Goal: Transaction & Acquisition: Purchase product/service

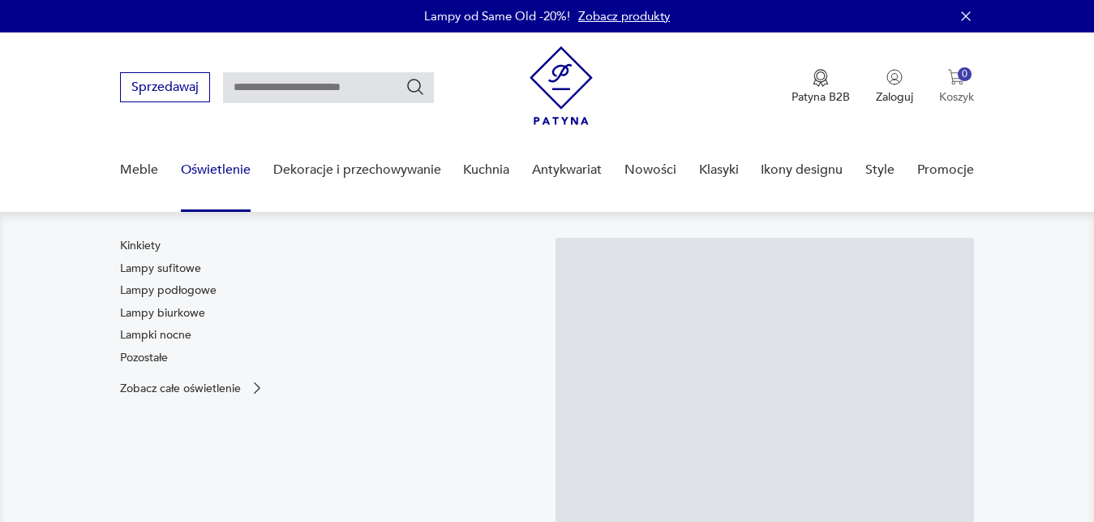
click at [961, 75] on div "0" at bounding box center [965, 74] width 14 height 14
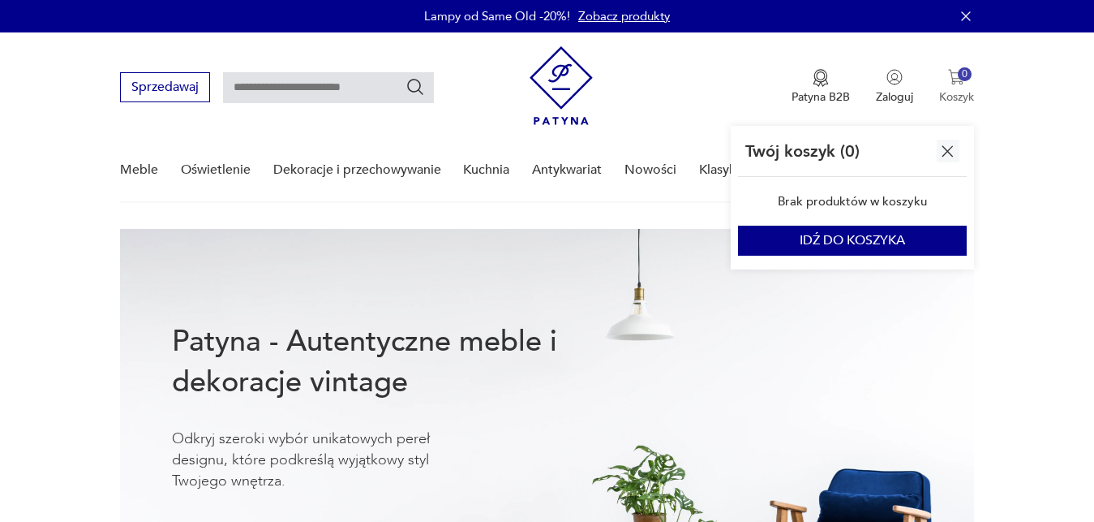
click at [961, 75] on div "0" at bounding box center [965, 74] width 14 height 14
click at [878, 240] on div at bounding box center [779, 446] width 285 height 435
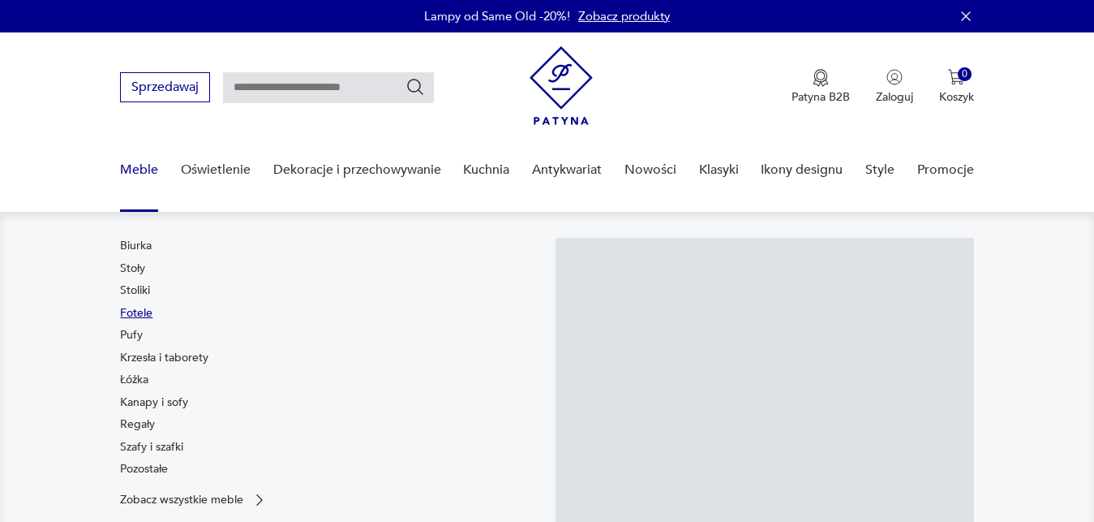
click at [132, 315] on link "Fotele" at bounding box center [136, 313] width 32 height 16
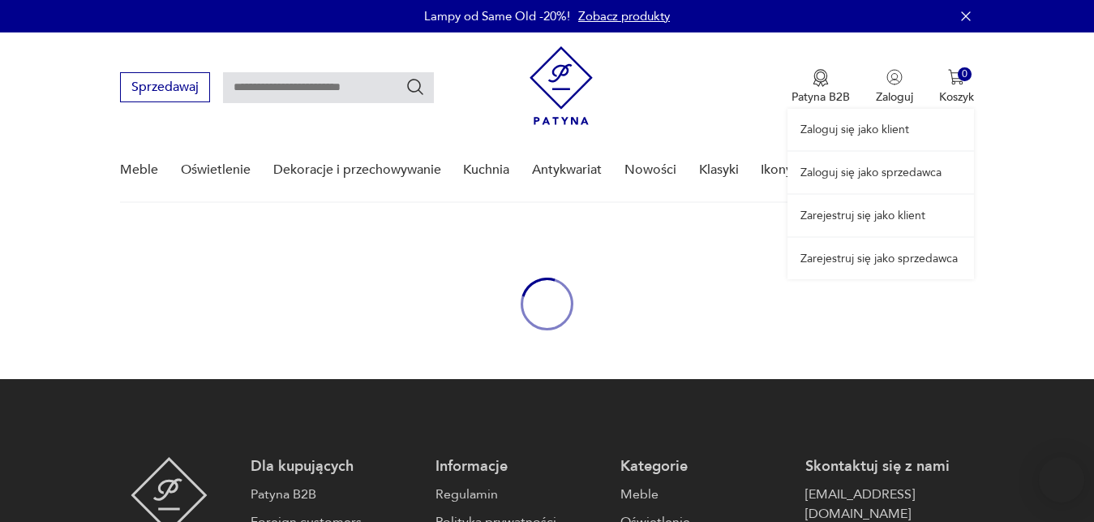
click at [882, 125] on link "Zaloguj się jako klient" at bounding box center [881, 129] width 187 height 41
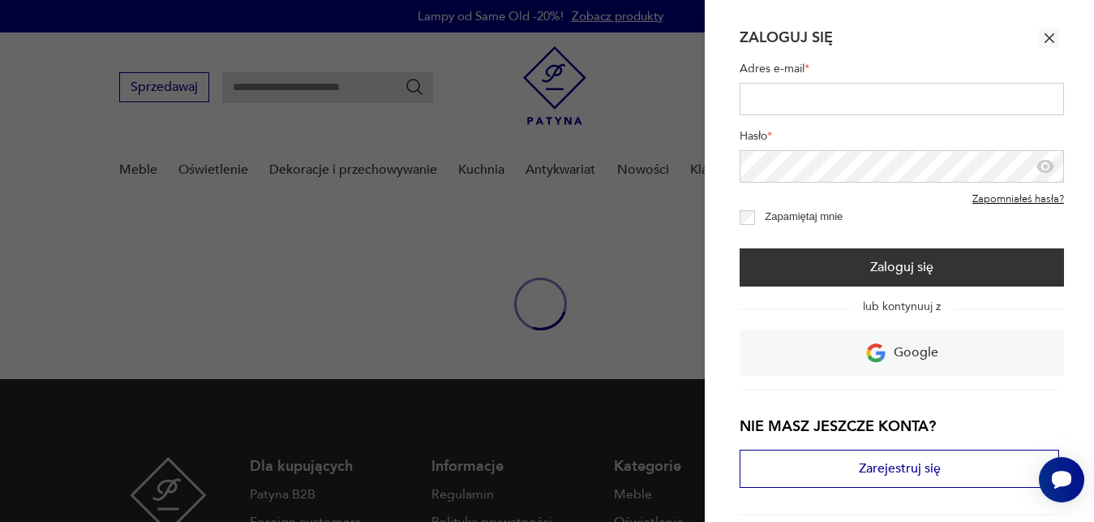
click at [878, 101] on input "Adres e-mail *" at bounding box center [902, 99] width 324 height 32
click at [1041, 36] on icon "button" at bounding box center [1049, 38] width 16 height 16
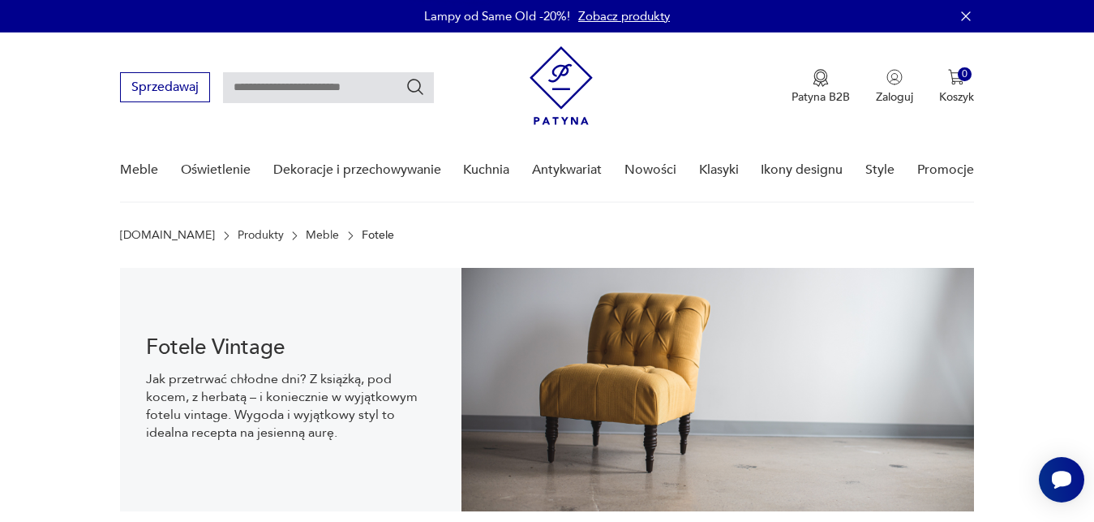
click at [964, 10] on icon "button" at bounding box center [966, 16] width 16 height 16
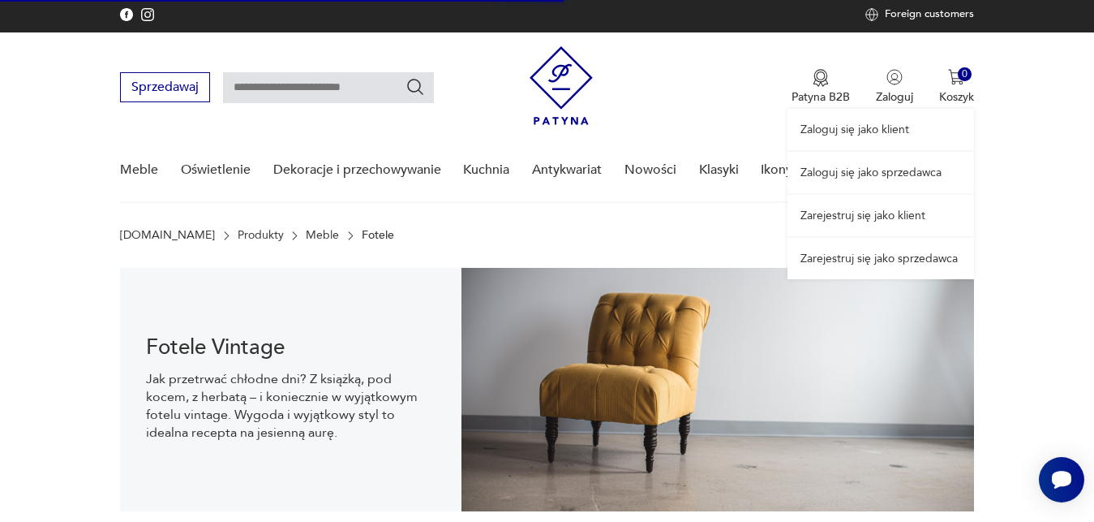
click at [878, 217] on link "Zarejestruj się jako klient" at bounding box center [881, 215] width 187 height 41
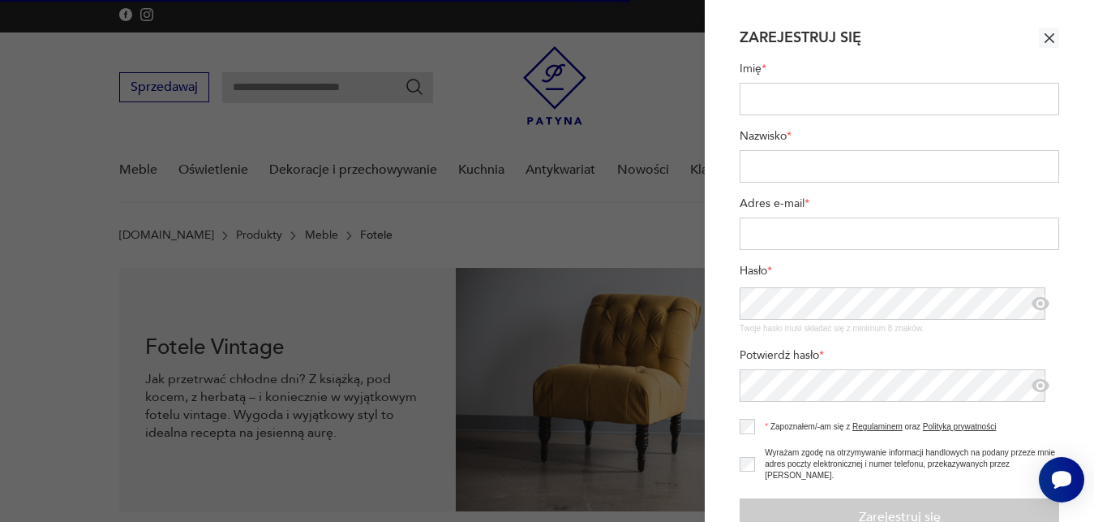
click at [1041, 33] on icon "button" at bounding box center [1049, 38] width 16 height 16
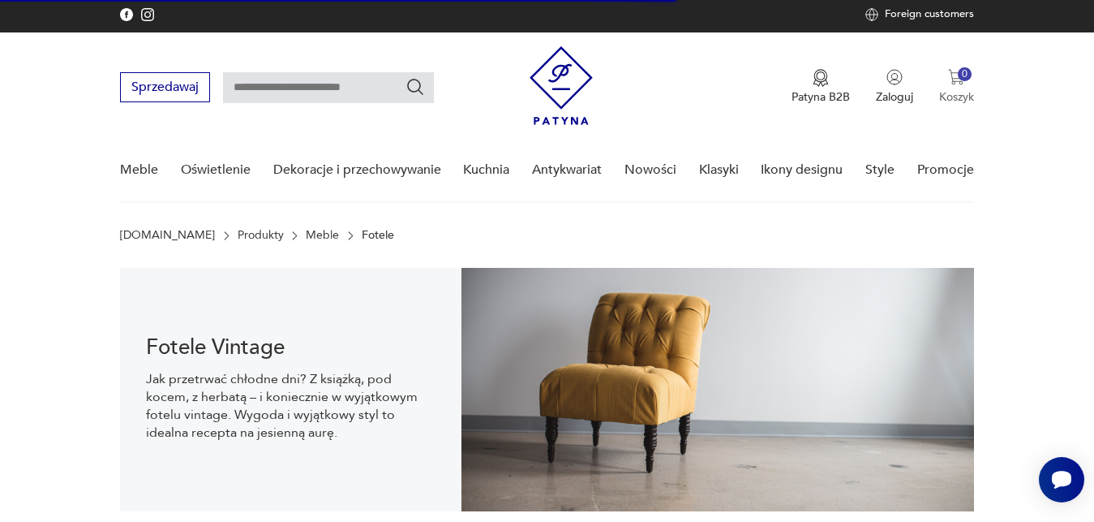
click at [959, 80] on img "button" at bounding box center [956, 77] width 16 height 16
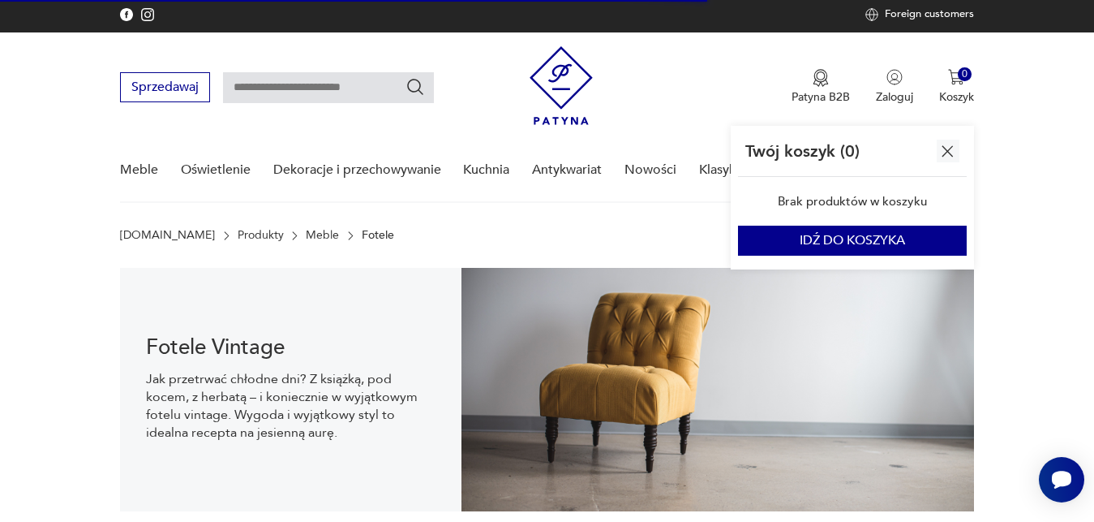
click at [947, 148] on img "button" at bounding box center [948, 151] width 20 height 20
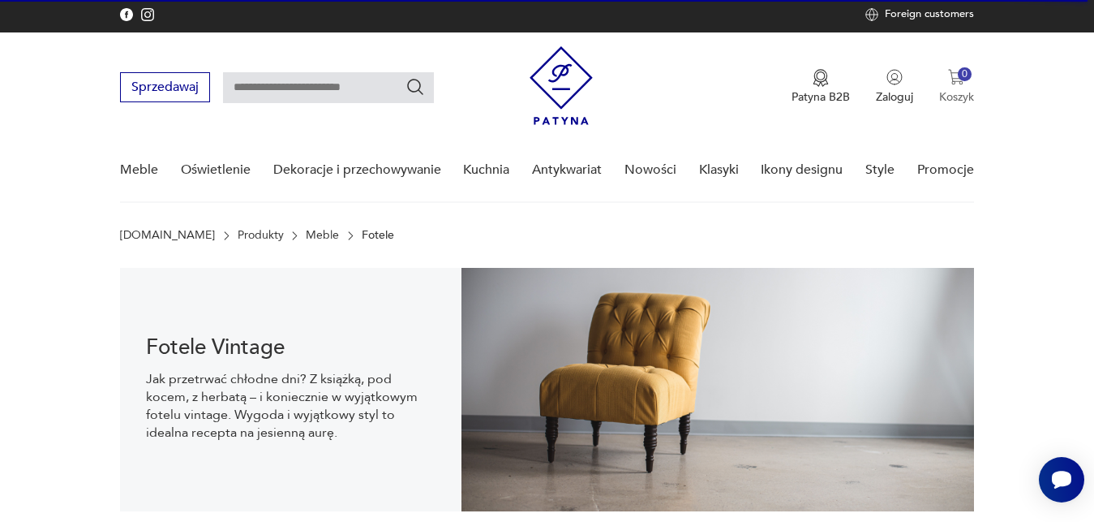
click at [958, 76] on img "button" at bounding box center [956, 77] width 16 height 16
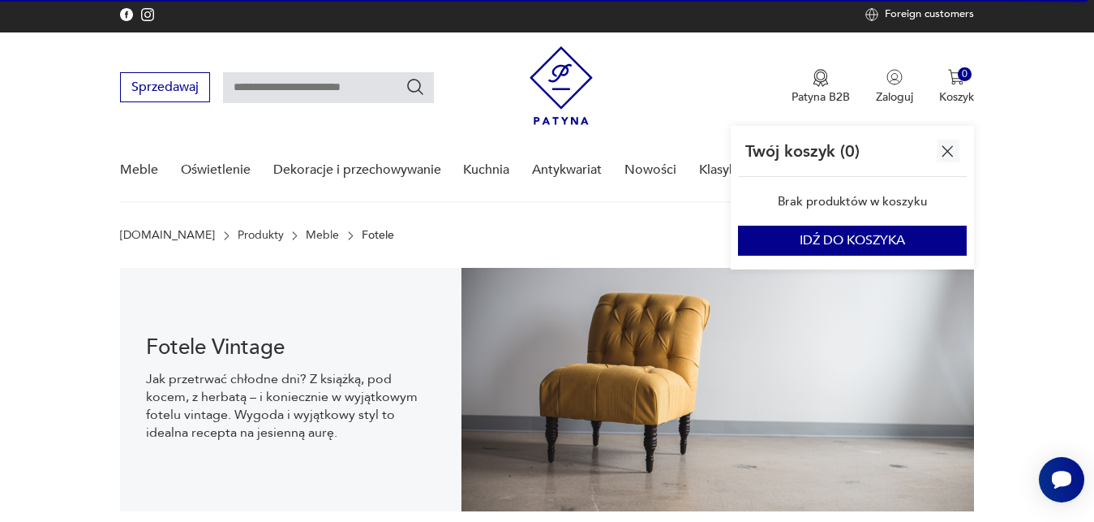
click at [944, 144] on img "button" at bounding box center [948, 151] width 20 height 20
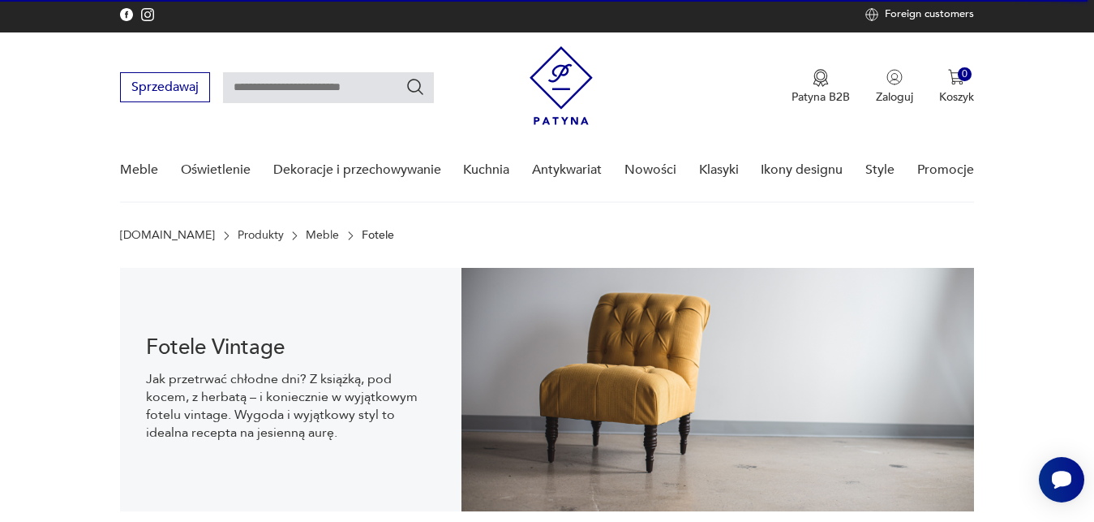
click at [311, 86] on input "text" at bounding box center [328, 87] width 211 height 31
type input "**********"
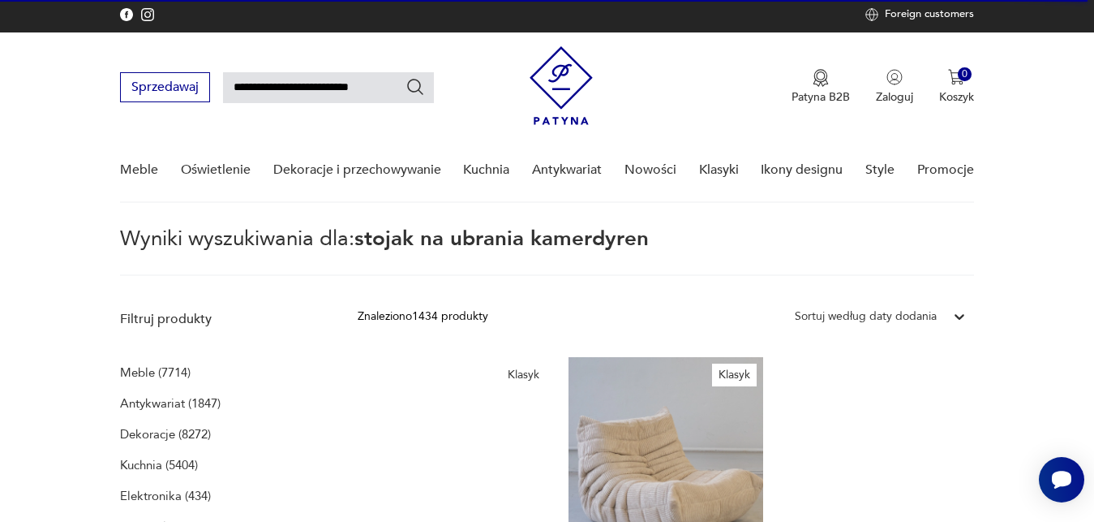
type input "**********"
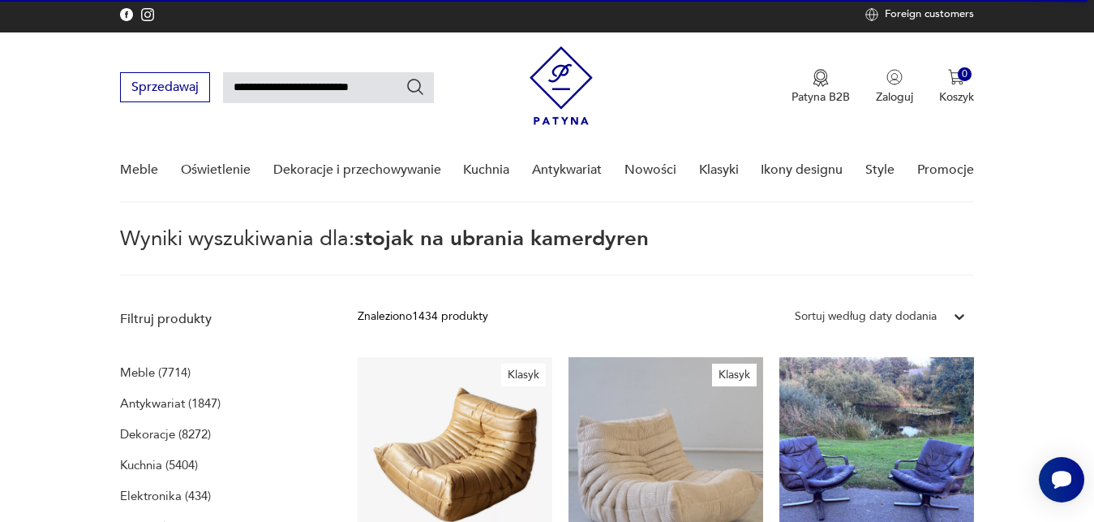
click at [419, 88] on icon "Szukaj" at bounding box center [415, 86] width 19 height 19
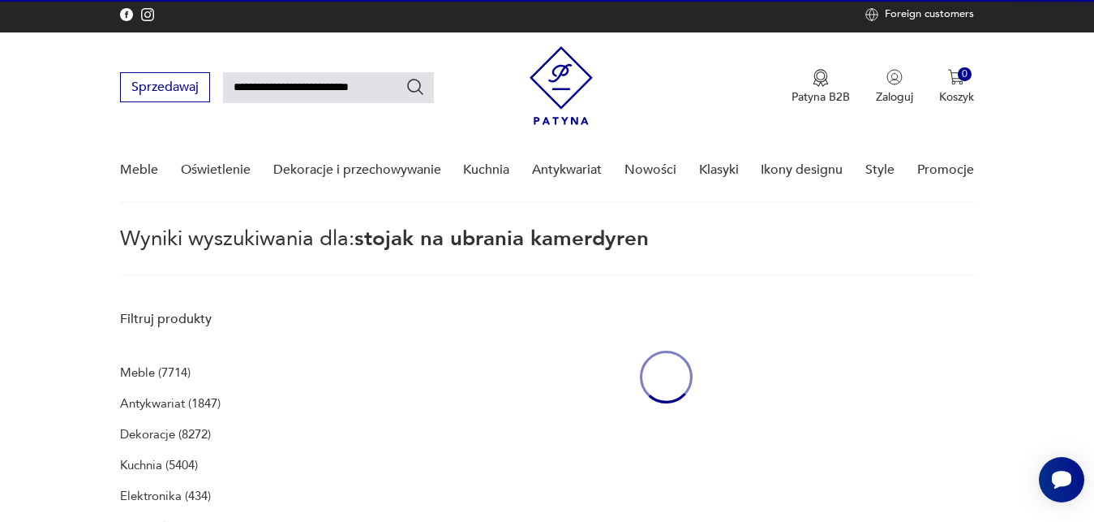
scroll to position [132, 0]
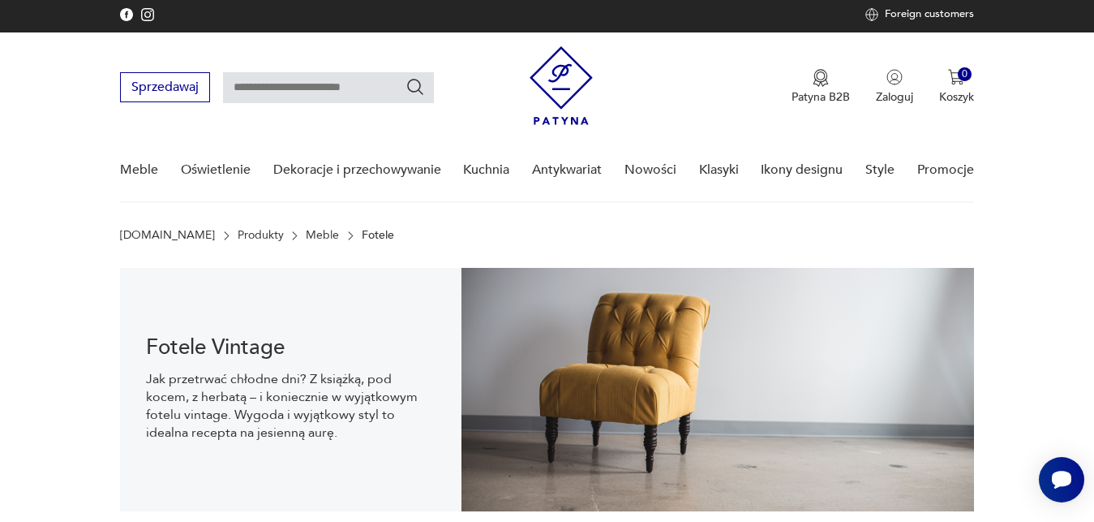
click at [285, 89] on input "text" at bounding box center [328, 87] width 211 height 31
type input "**********"
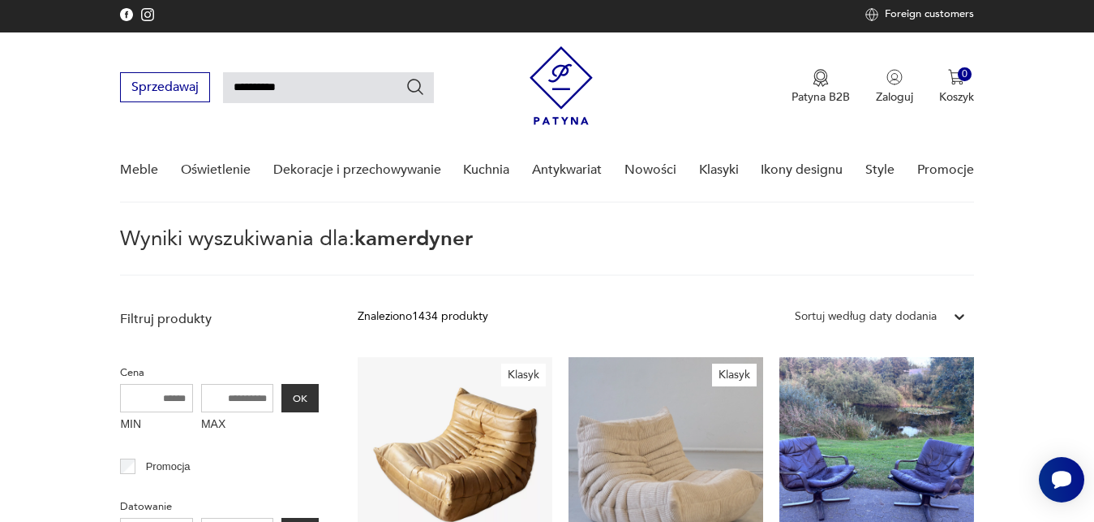
type input "**********"
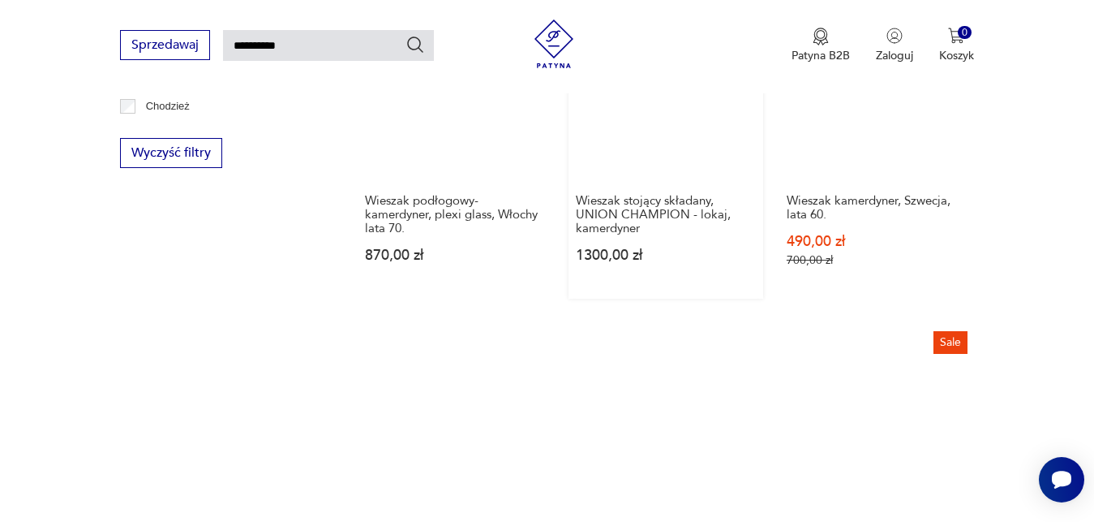
scroll to position [885, 0]
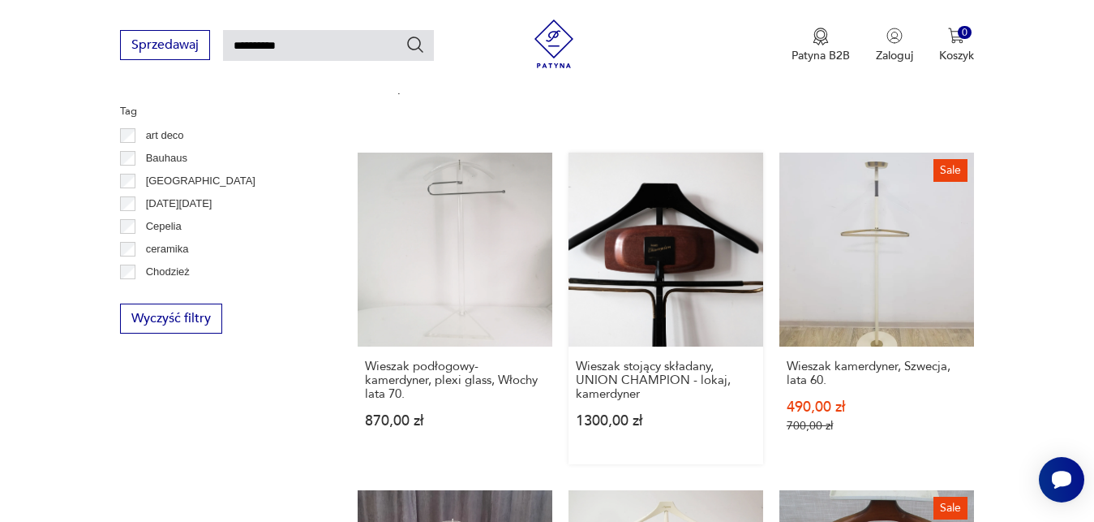
click at [664, 250] on link "Wieszak stojący składany, UNION CHAMPION - lokaj, kamerdyner 1300,00 zł" at bounding box center [666, 308] width 195 height 312
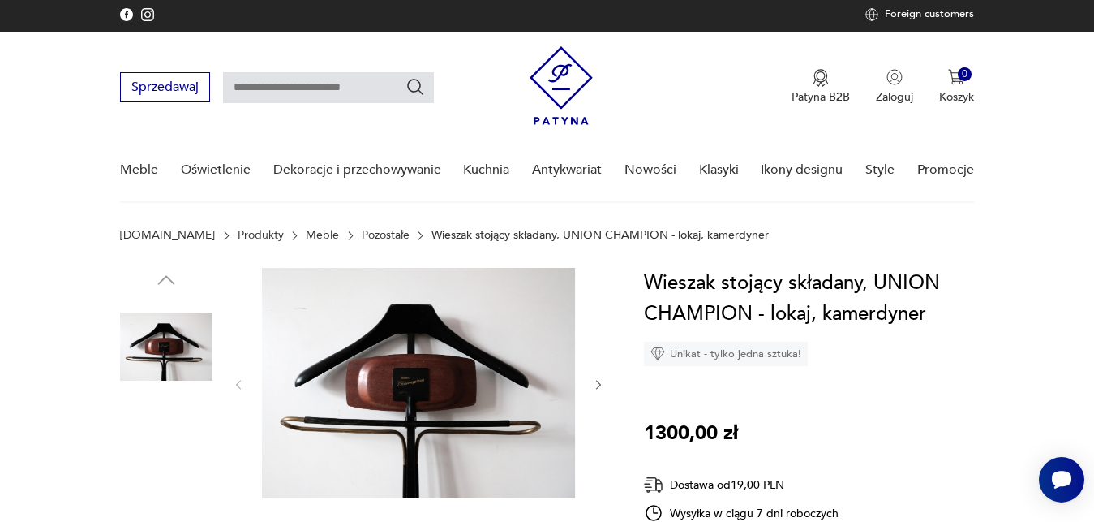
scroll to position [83, 0]
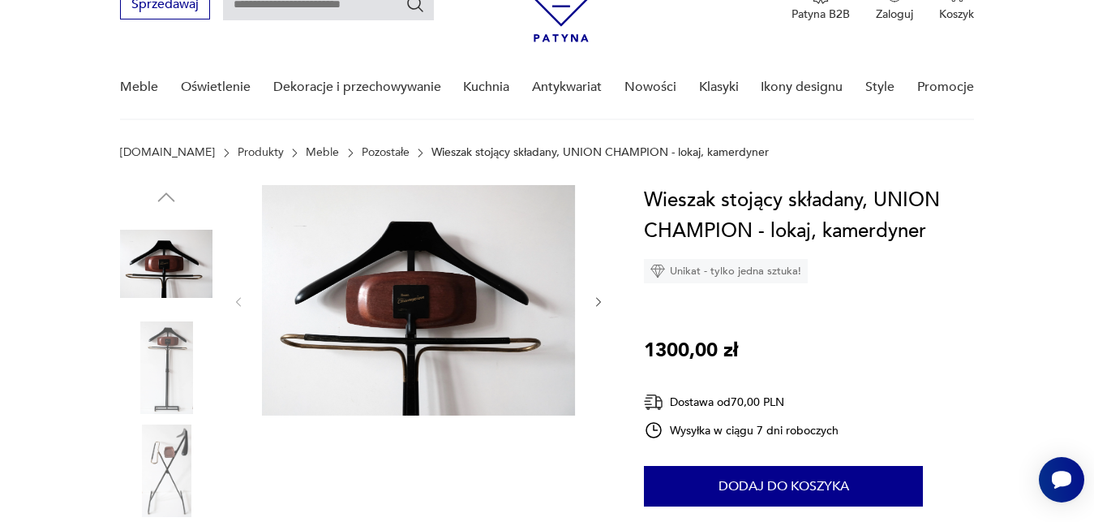
click at [595, 301] on icon "button" at bounding box center [599, 302] width 14 height 14
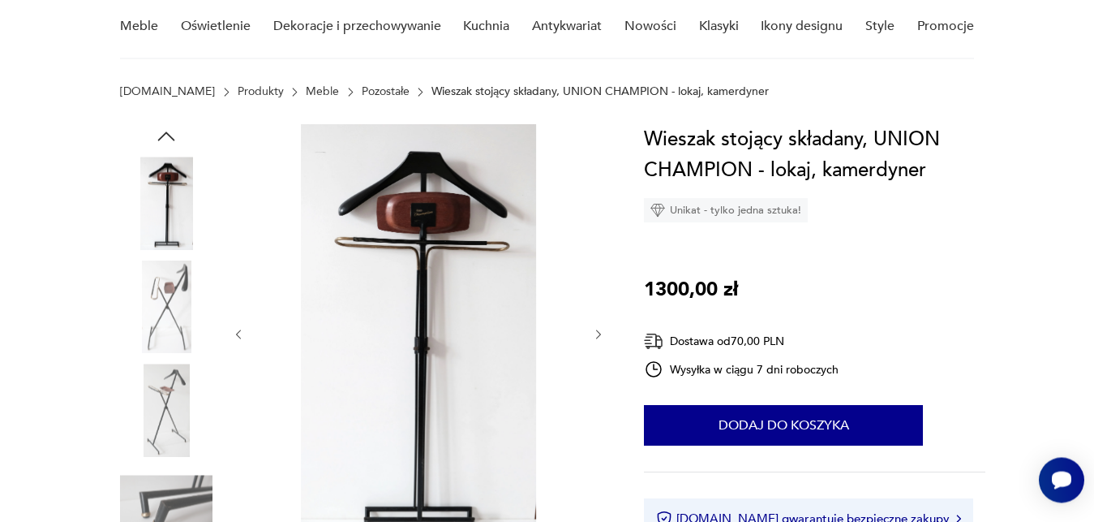
scroll to position [165, 0]
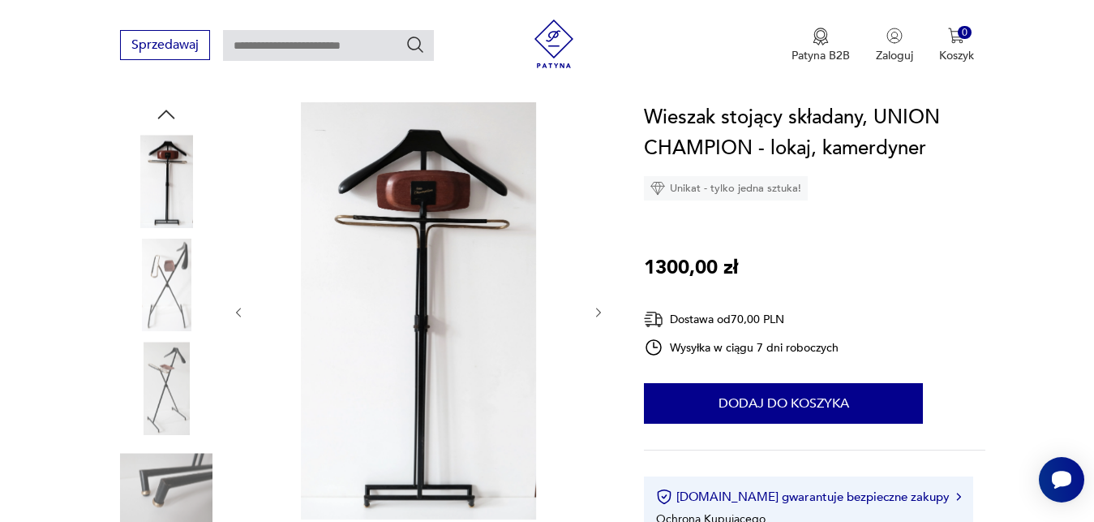
click at [598, 307] on icon "button" at bounding box center [599, 313] width 14 height 14
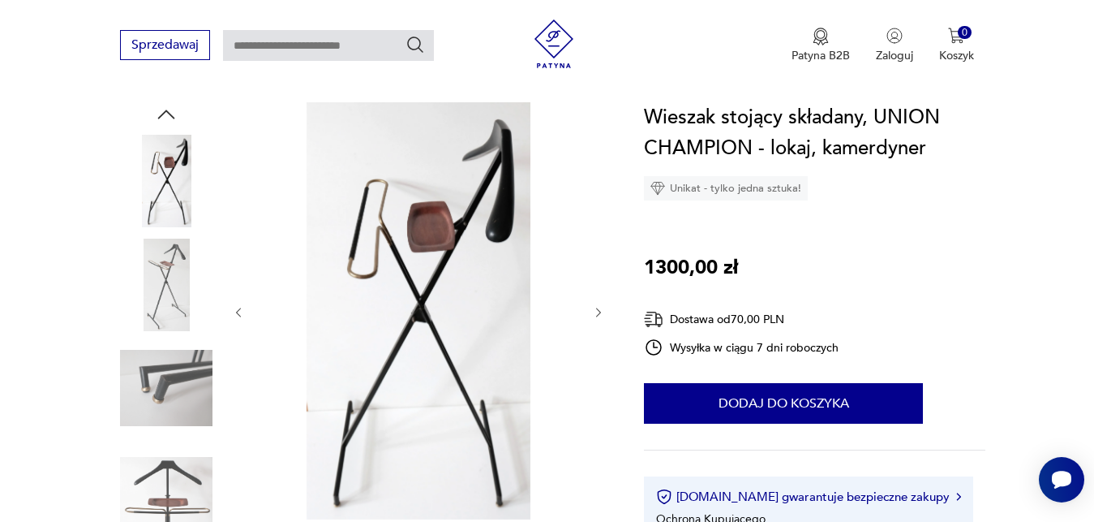
click at [598, 307] on icon "button" at bounding box center [599, 313] width 14 height 14
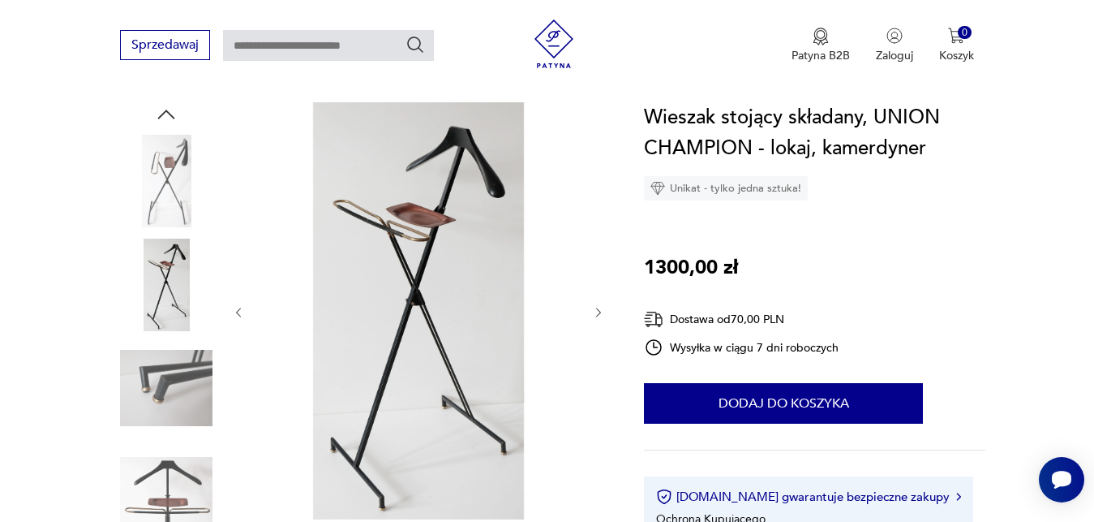
click at [598, 313] on icon "button" at bounding box center [599, 313] width 14 height 14
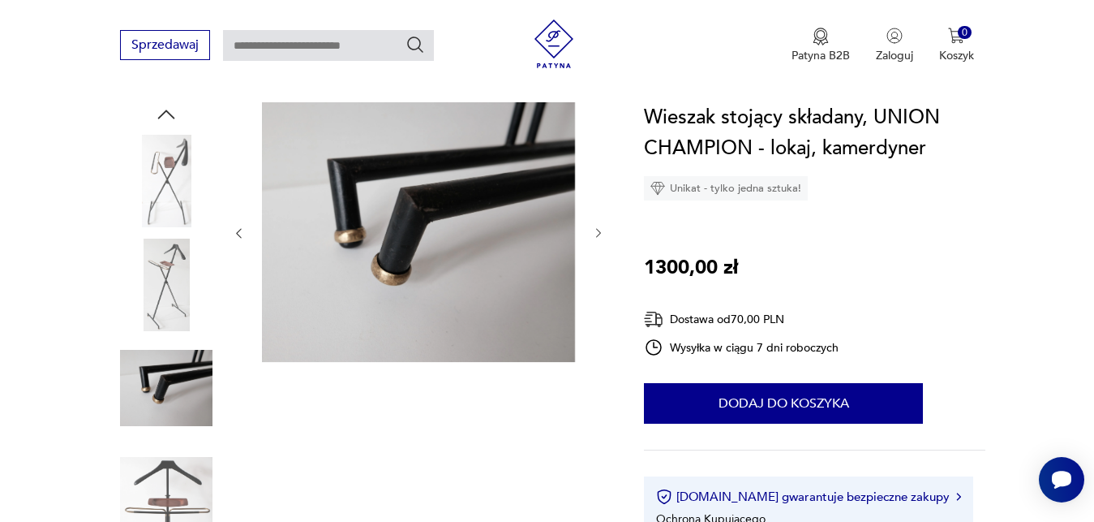
click at [598, 221] on div at bounding box center [418, 233] width 373 height 262
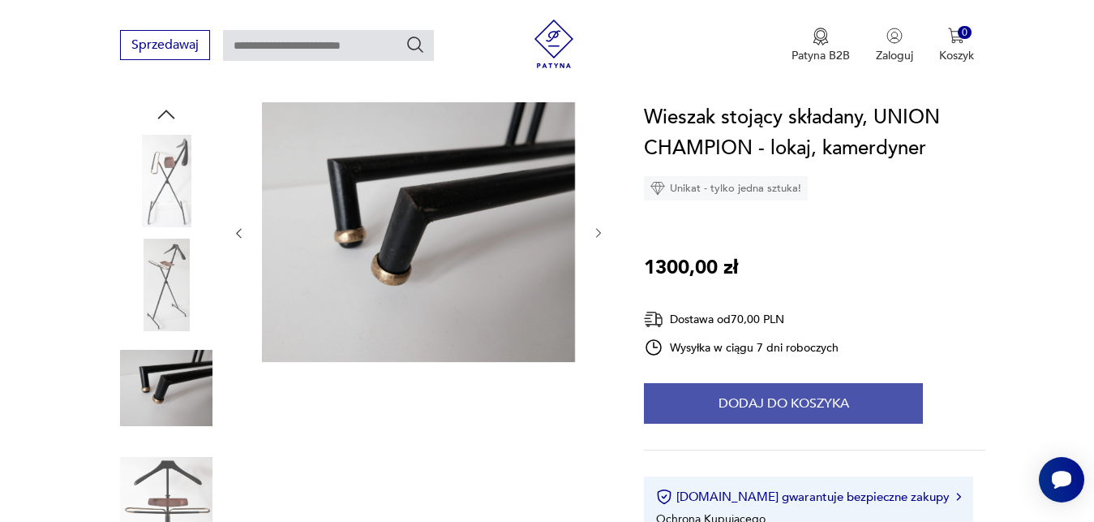
click at [685, 393] on button "Dodaj do koszyka" at bounding box center [783, 403] width 279 height 41
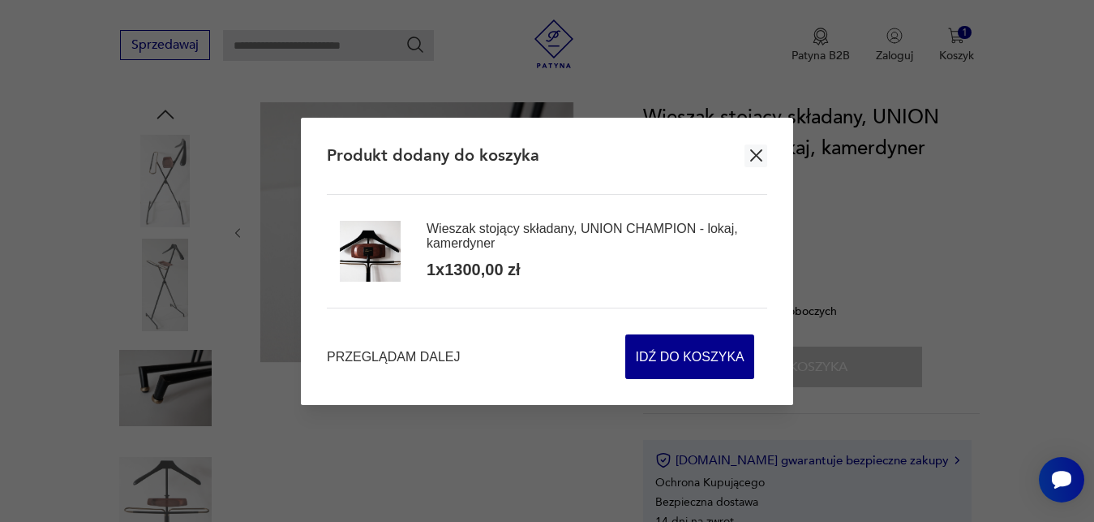
click at [754, 150] on icon "button" at bounding box center [756, 155] width 20 height 20
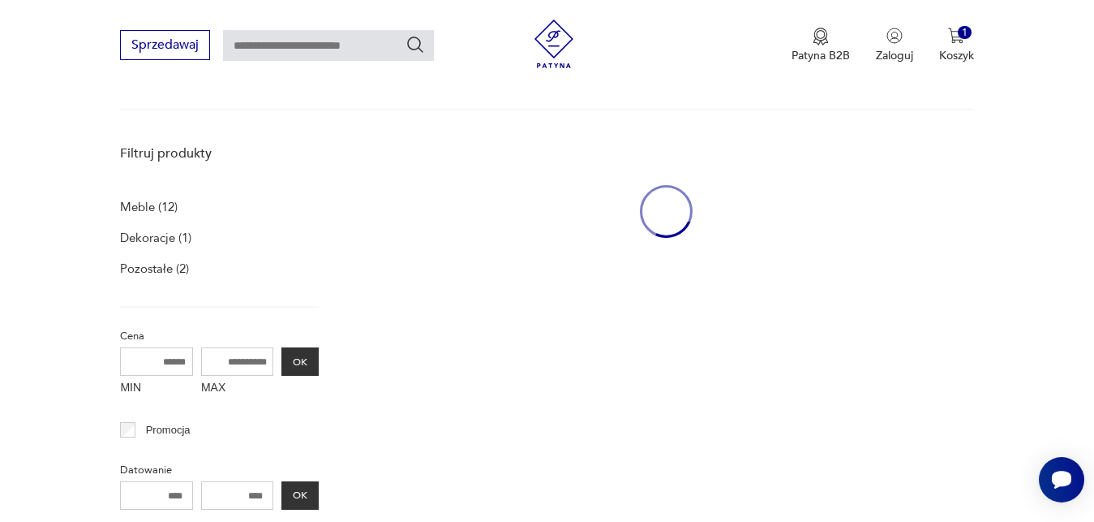
type input "**********"
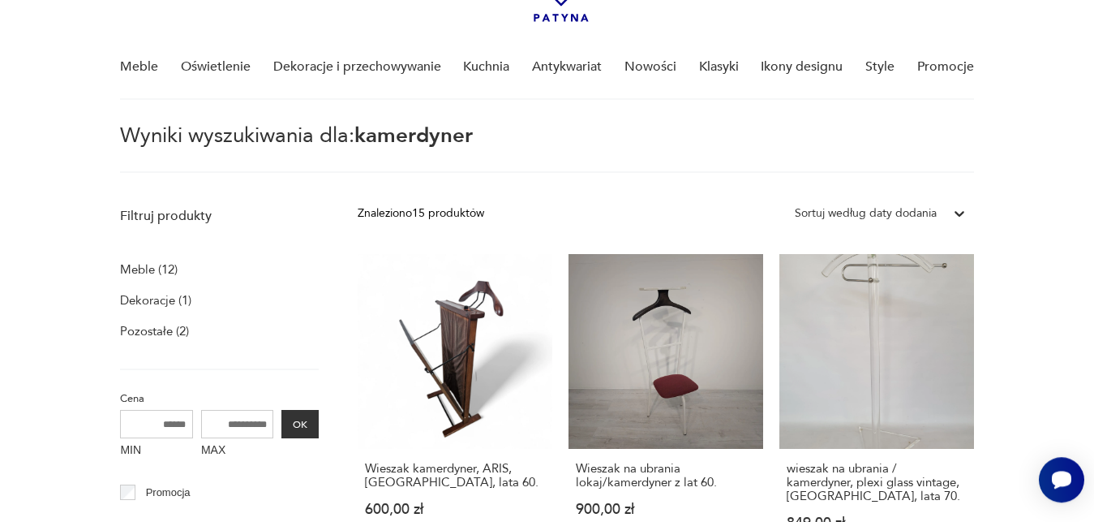
scroll to position [167, 0]
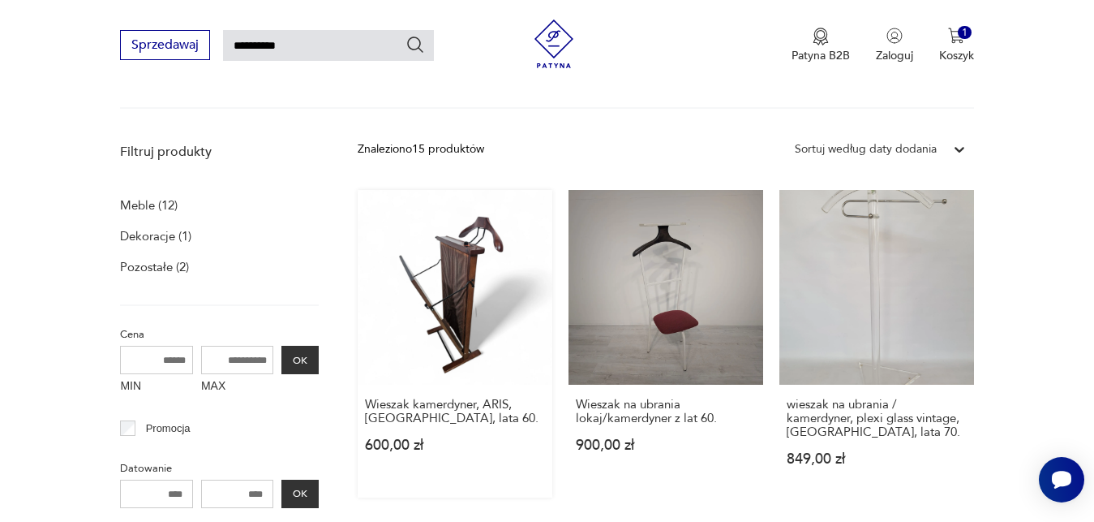
click at [484, 301] on link "Wieszak kamerdyner, ARIS, [GEOGRAPHIC_DATA], lata 60. 600,00 zł" at bounding box center [455, 343] width 195 height 307
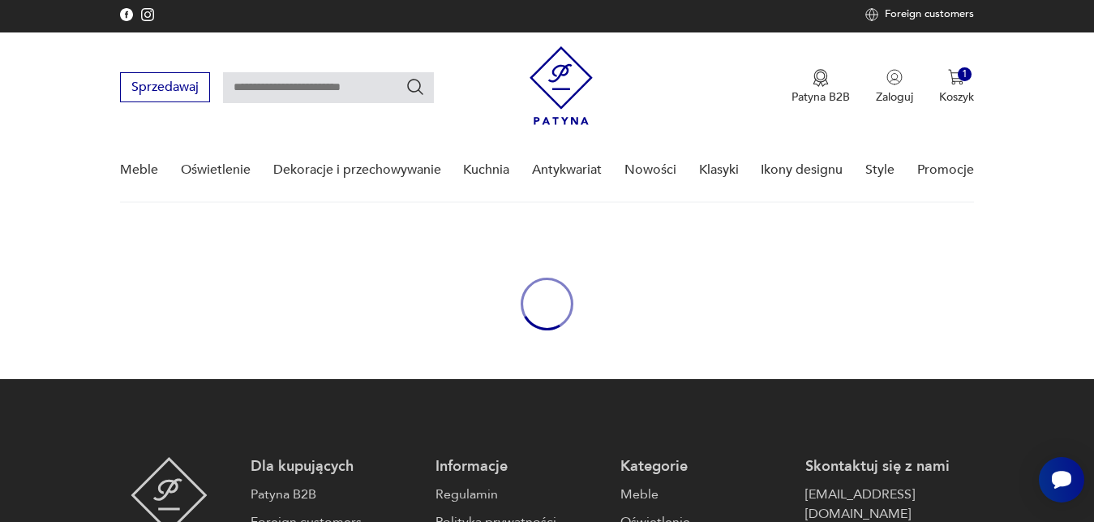
scroll to position [83, 0]
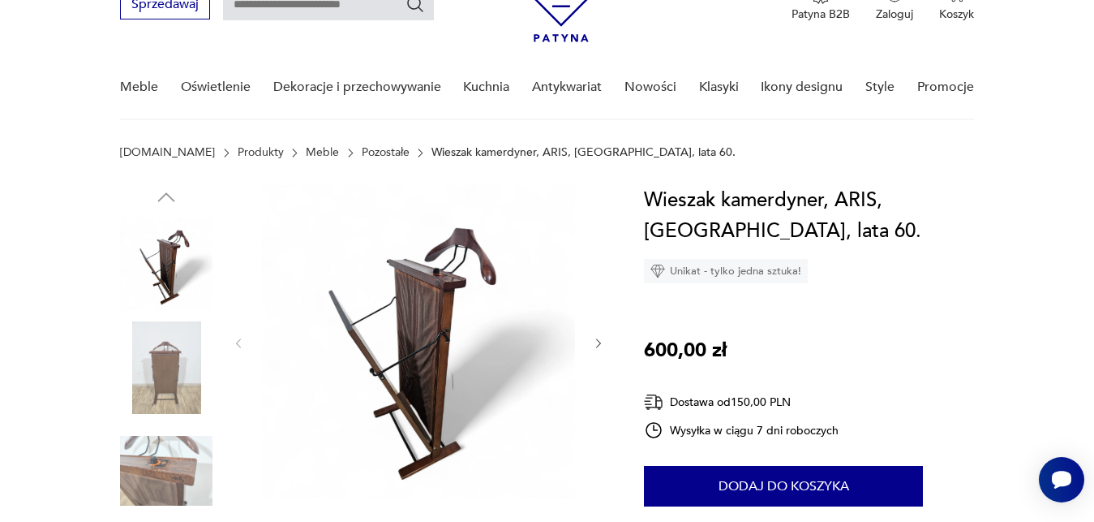
click at [595, 339] on icon "button" at bounding box center [599, 344] width 14 height 14
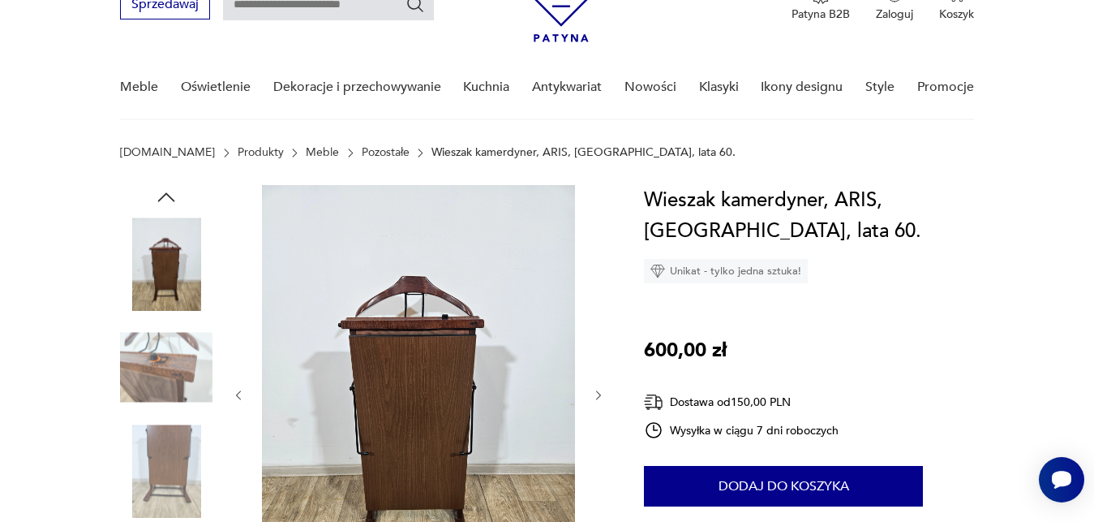
click at [599, 393] on icon "button" at bounding box center [598, 395] width 5 height 10
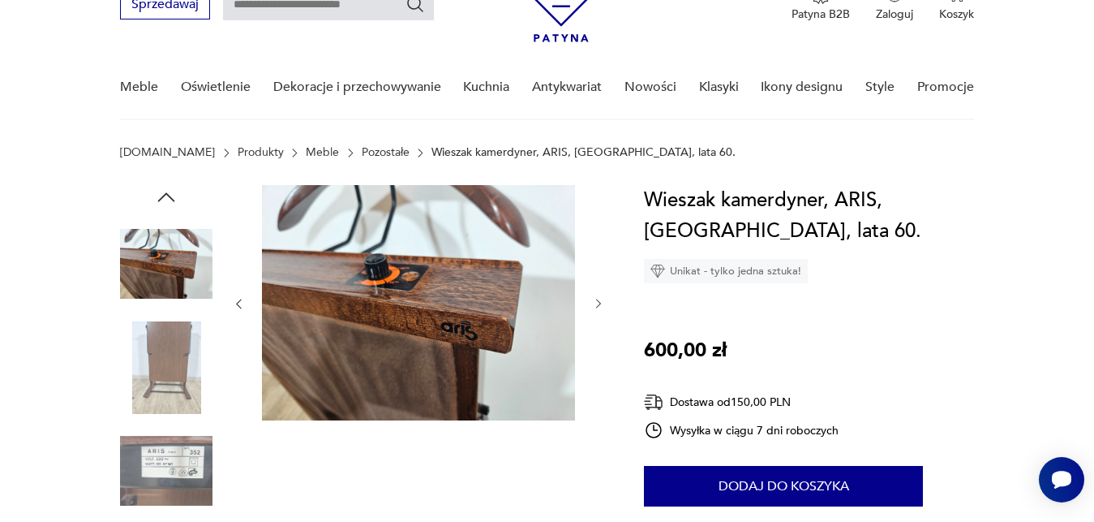
click at [600, 305] on icon "button" at bounding box center [598, 304] width 5 height 10
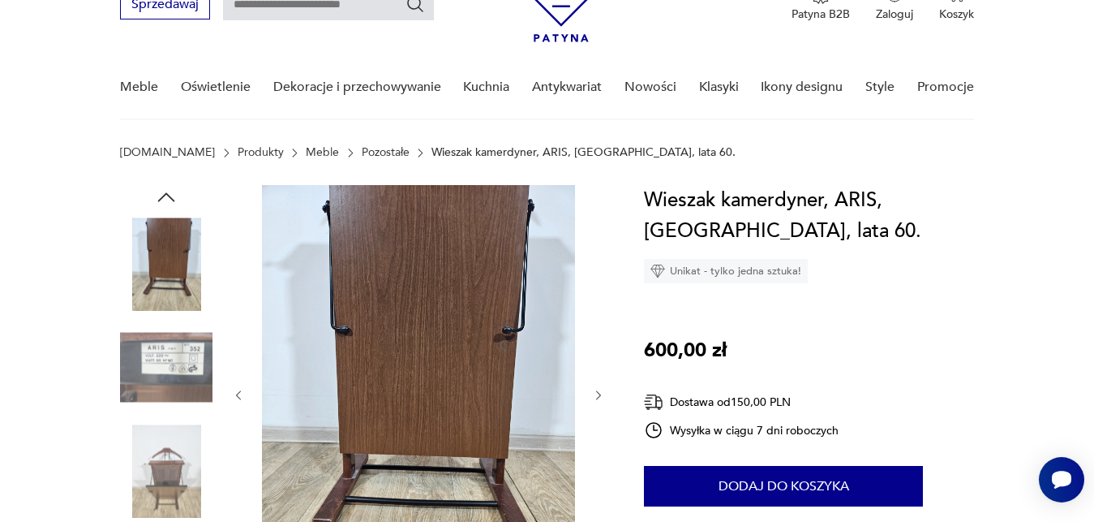
click at [602, 394] on icon "button" at bounding box center [599, 395] width 14 height 14
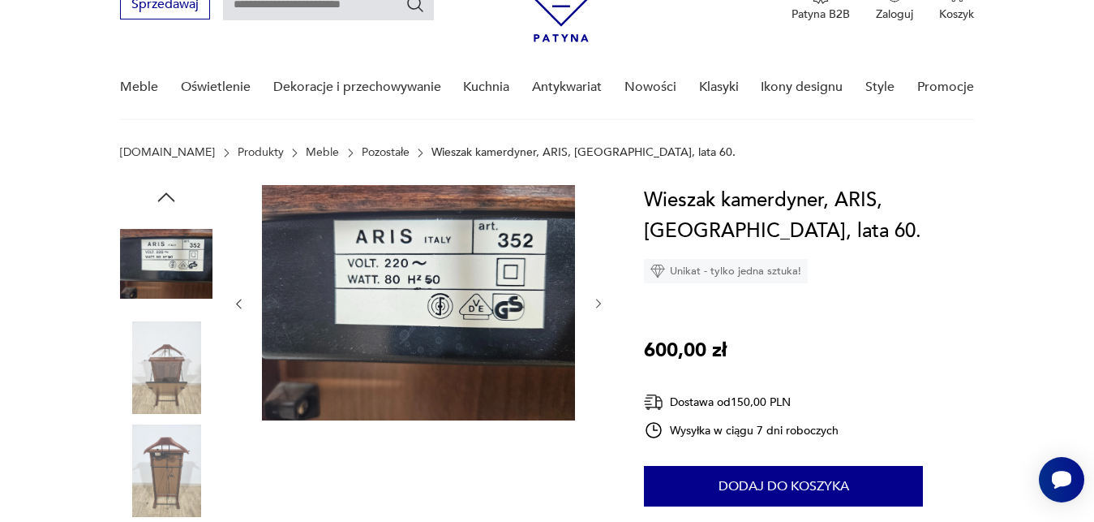
click at [599, 303] on icon "button" at bounding box center [599, 304] width 14 height 14
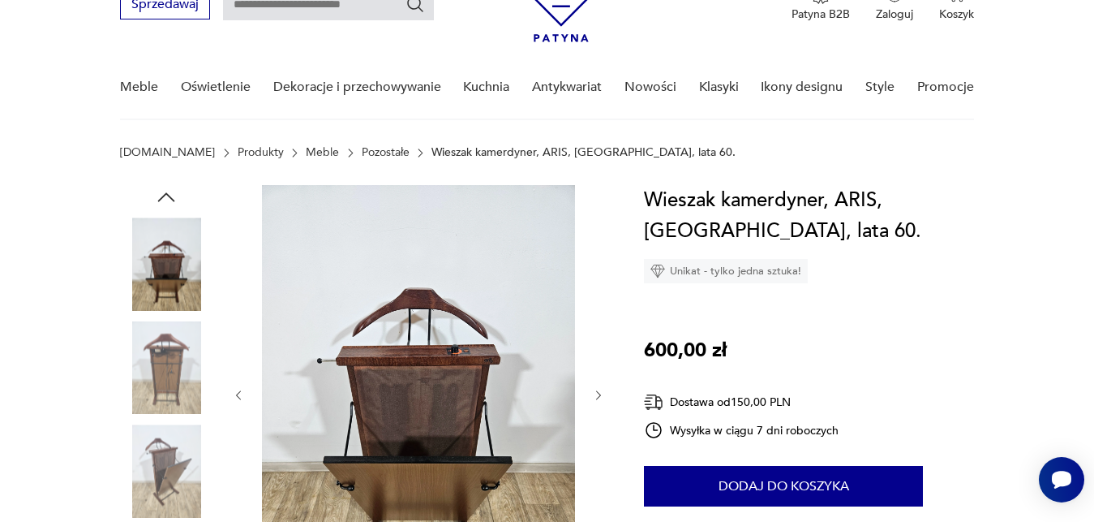
click at [596, 394] on icon "button" at bounding box center [599, 395] width 14 height 14
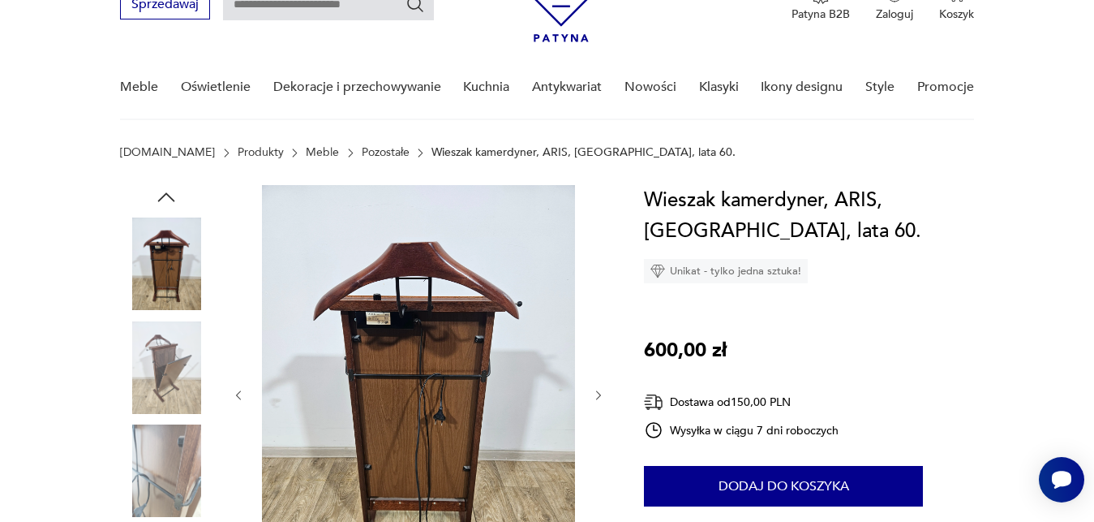
click at [595, 393] on icon "button" at bounding box center [599, 395] width 14 height 14
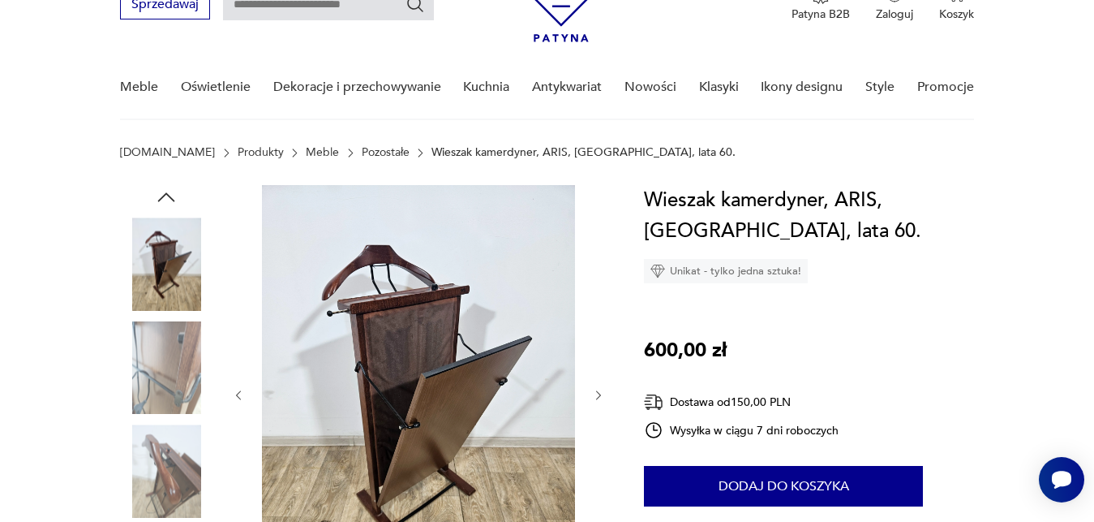
click at [595, 393] on icon "button" at bounding box center [599, 395] width 14 height 14
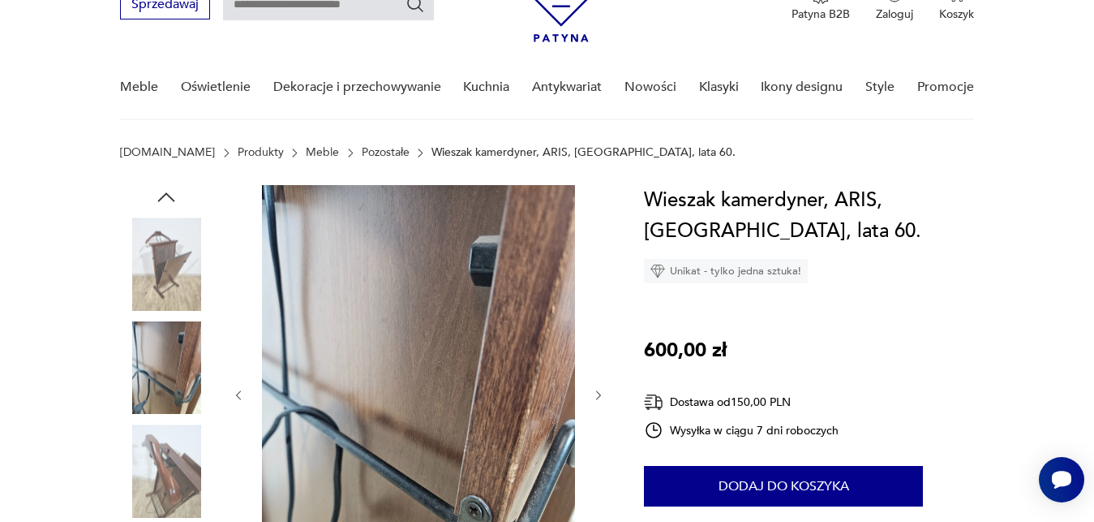
click at [440, 243] on img at bounding box center [418, 393] width 313 height 417
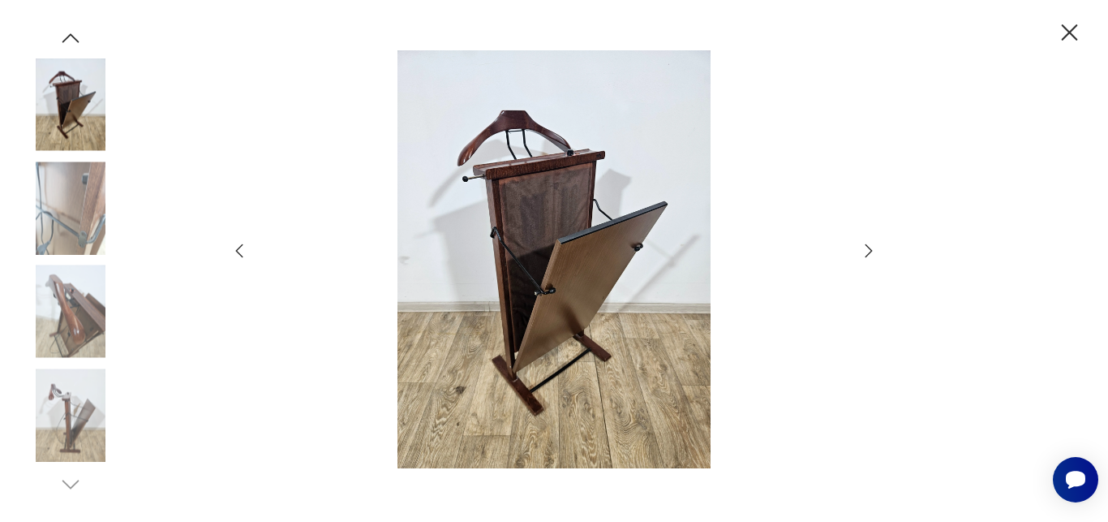
click at [869, 253] on icon "button" at bounding box center [868, 250] width 19 height 19
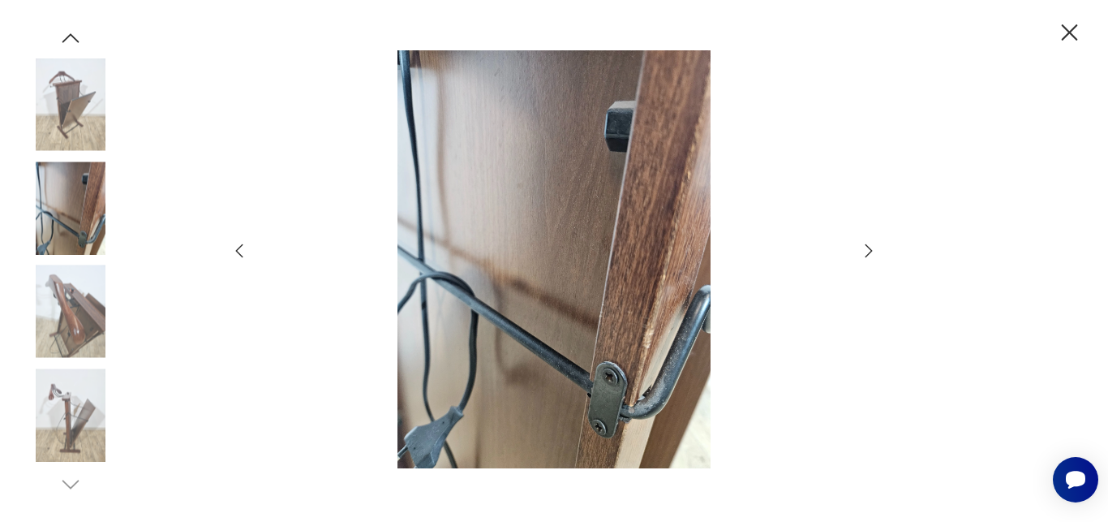
click at [493, 201] on img at bounding box center [553, 258] width 577 height 417
click at [867, 257] on icon "button" at bounding box center [868, 250] width 19 height 19
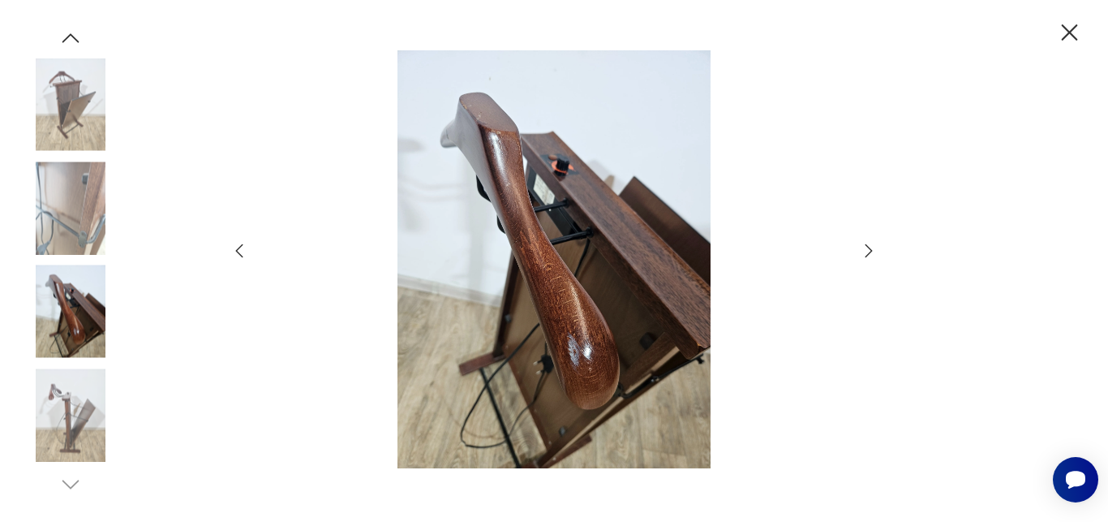
click at [867, 257] on icon "button" at bounding box center [868, 250] width 19 height 19
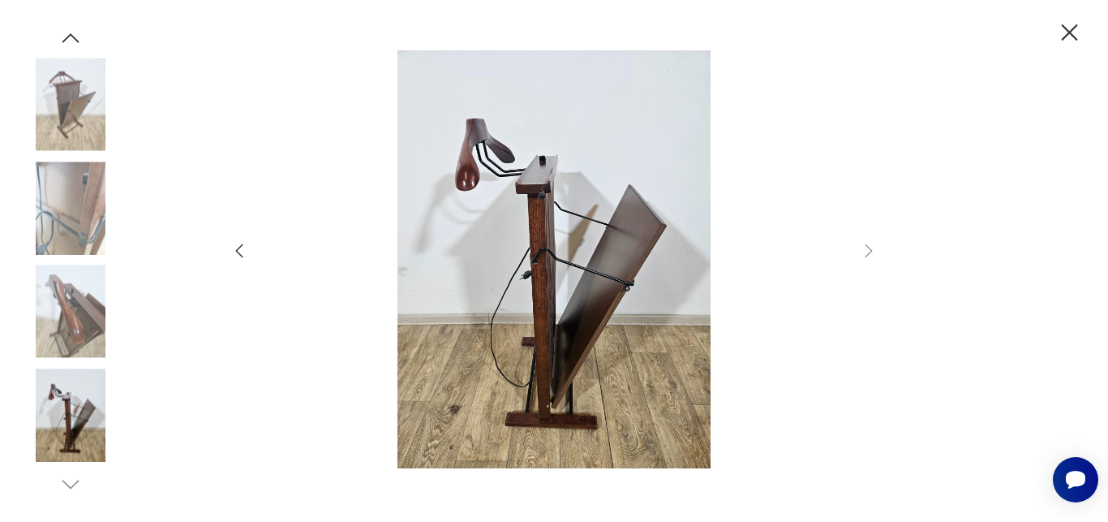
click at [1067, 29] on icon "button" at bounding box center [1070, 32] width 16 height 16
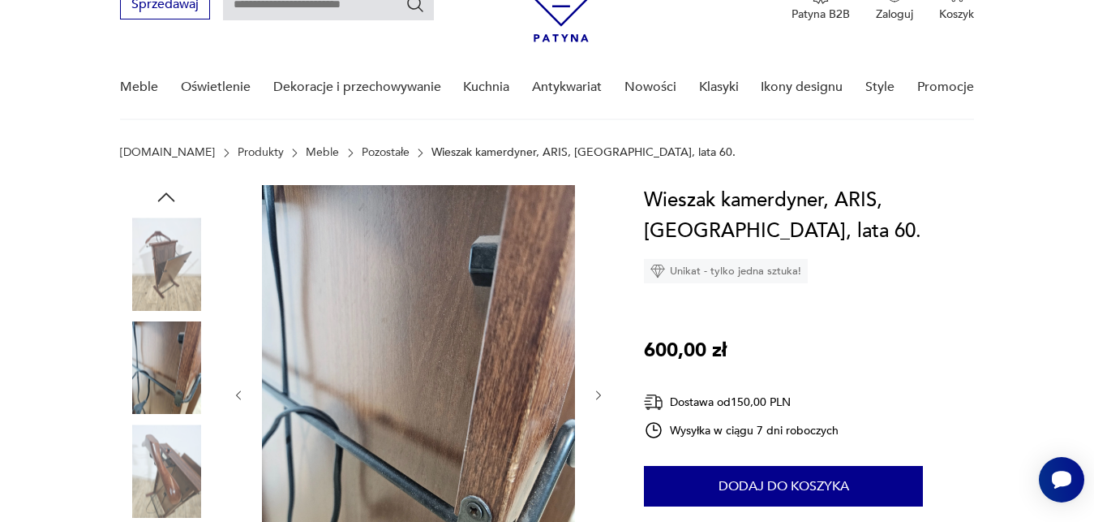
scroll to position [165, 0]
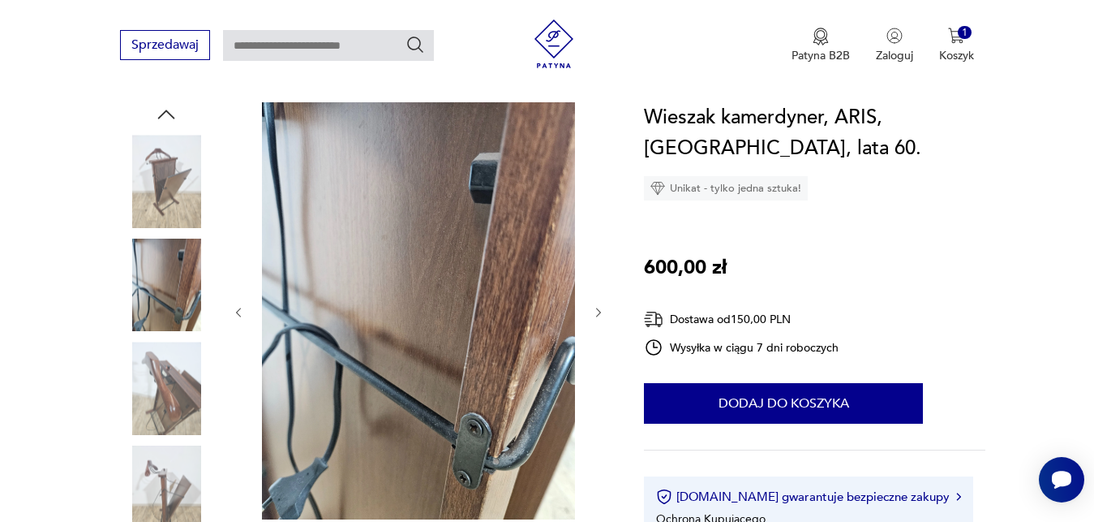
click at [593, 312] on icon "button" at bounding box center [599, 313] width 14 height 14
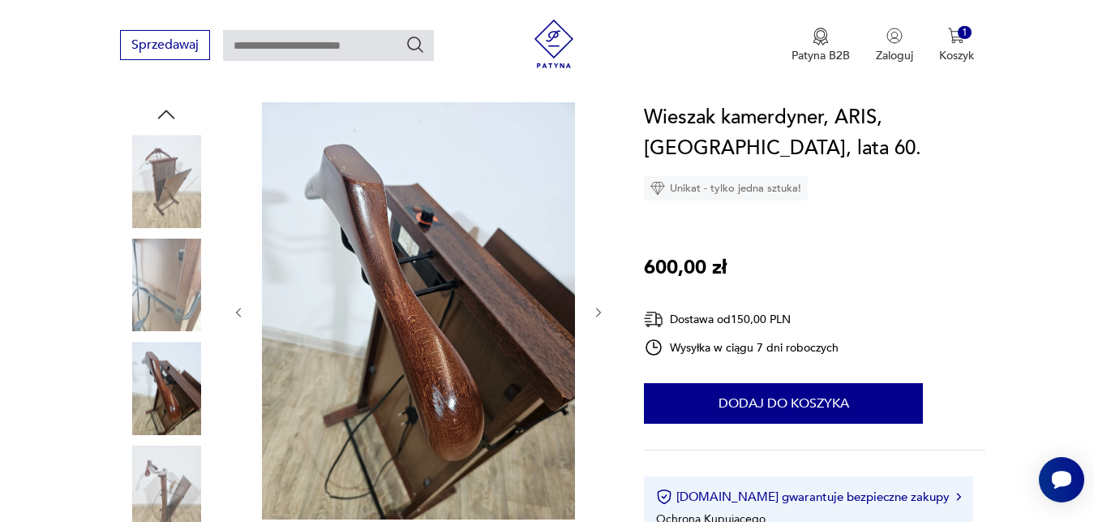
click at [595, 312] on icon "button" at bounding box center [599, 313] width 14 height 14
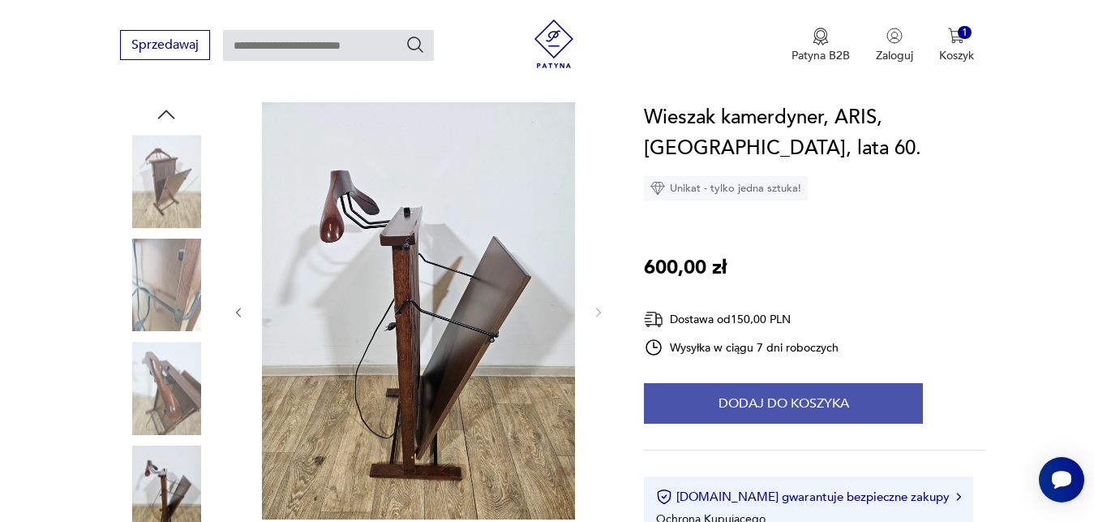
click at [766, 407] on button "Dodaj do koszyka" at bounding box center [783, 403] width 279 height 41
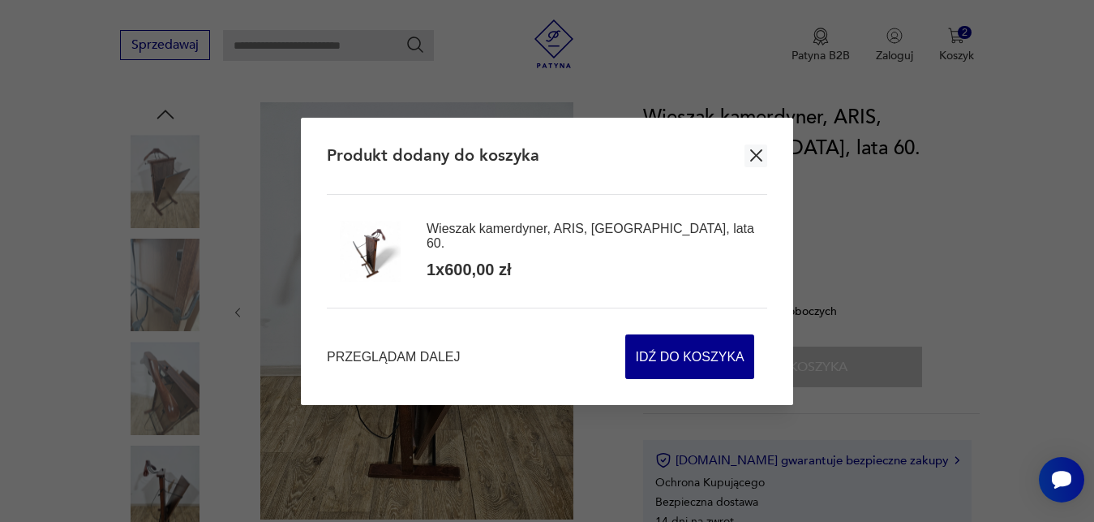
click at [756, 157] on icon "button" at bounding box center [756, 155] width 12 height 12
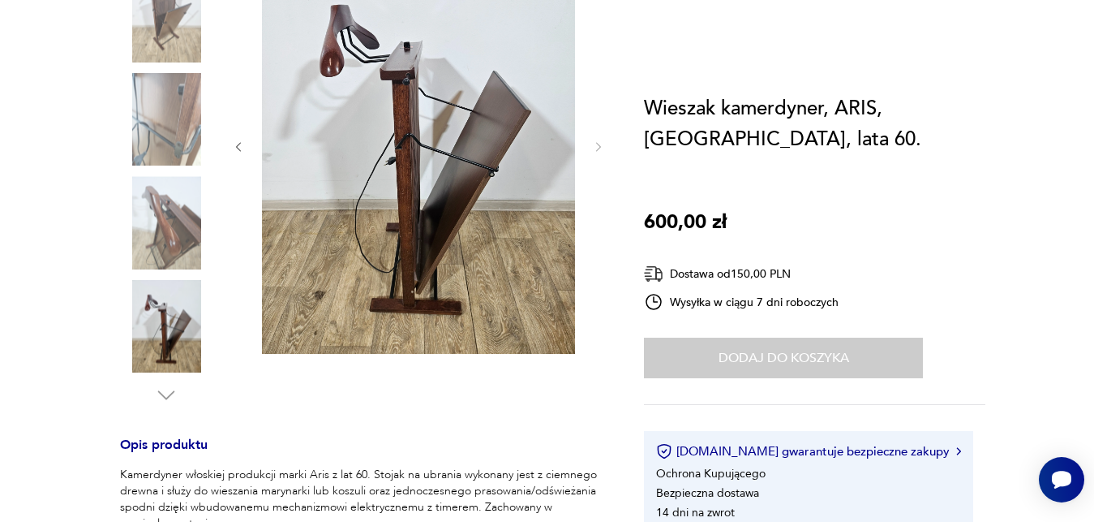
scroll to position [0, 0]
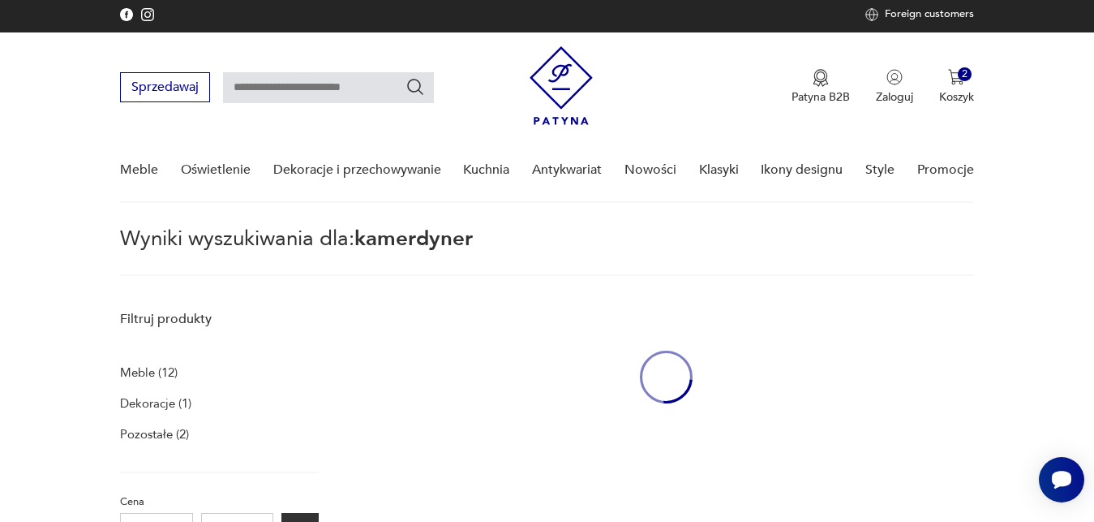
type input "**********"
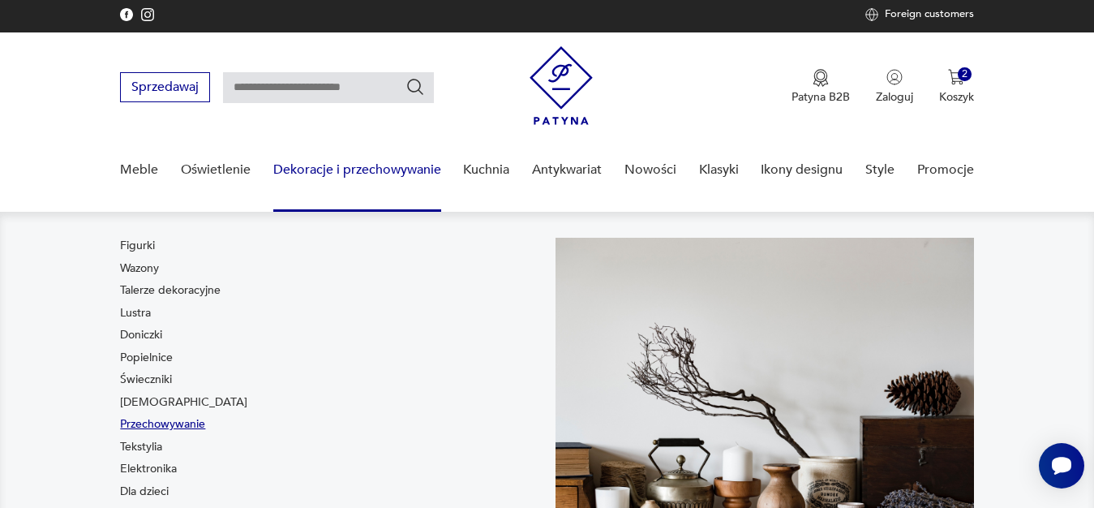
click at [182, 427] on link "Przechowywanie" at bounding box center [162, 424] width 85 height 16
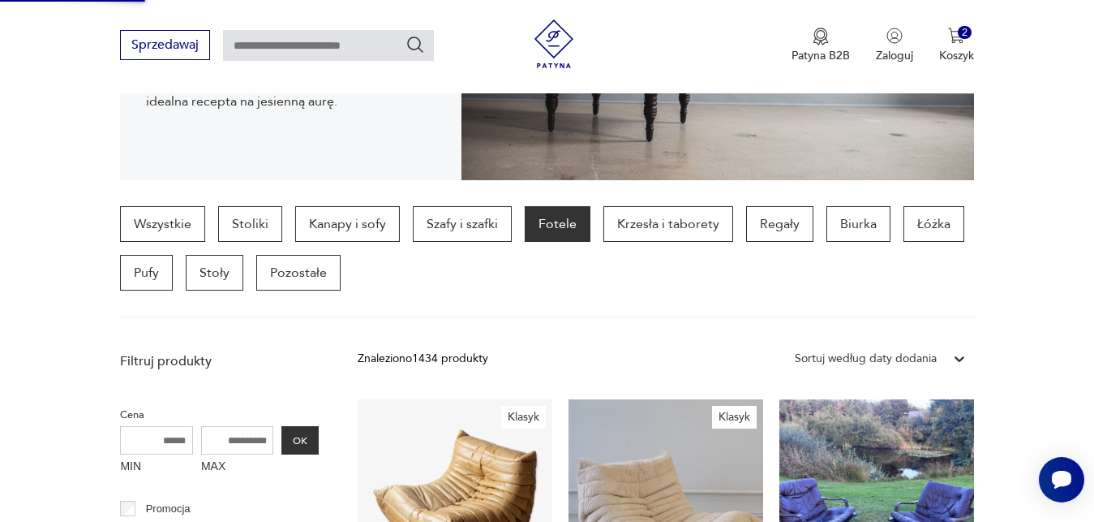
scroll to position [496, 0]
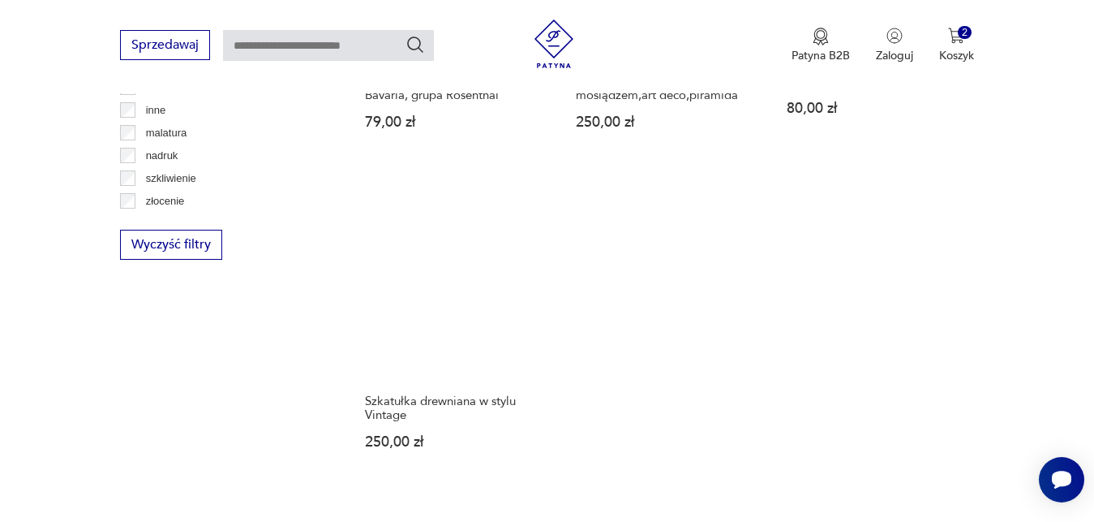
scroll to position [2499, 0]
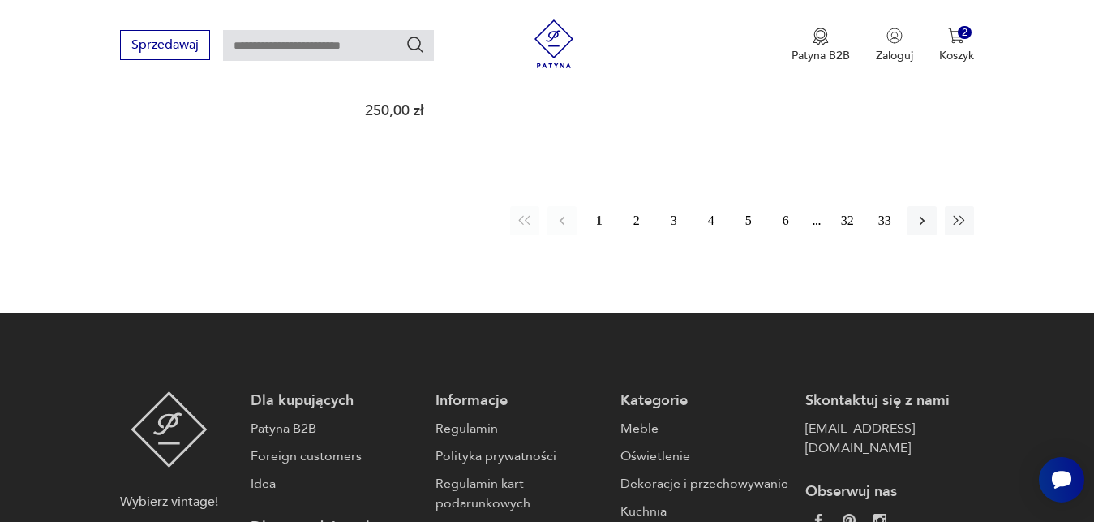
click at [634, 208] on button "2" at bounding box center [636, 220] width 29 height 29
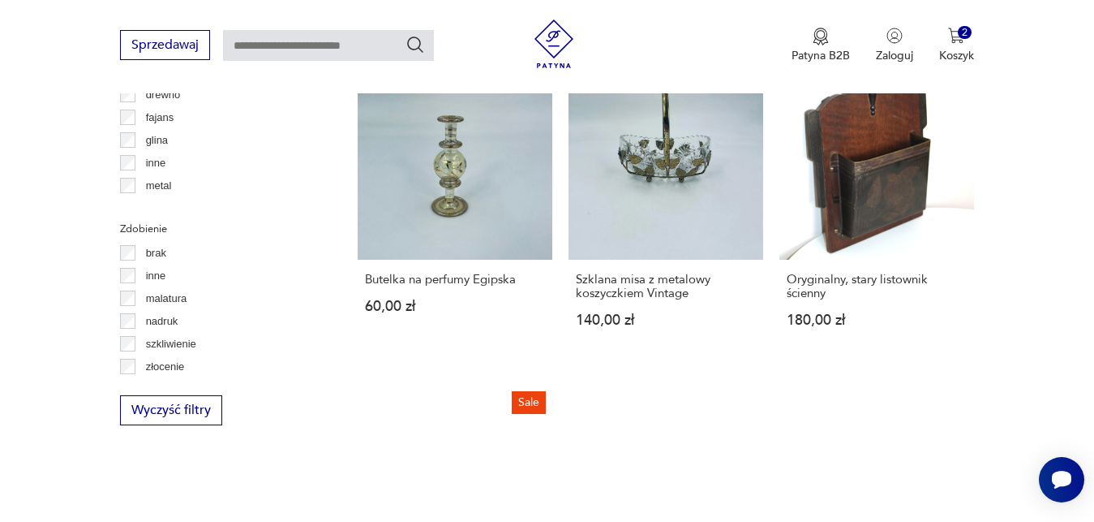
scroll to position [2333, 0]
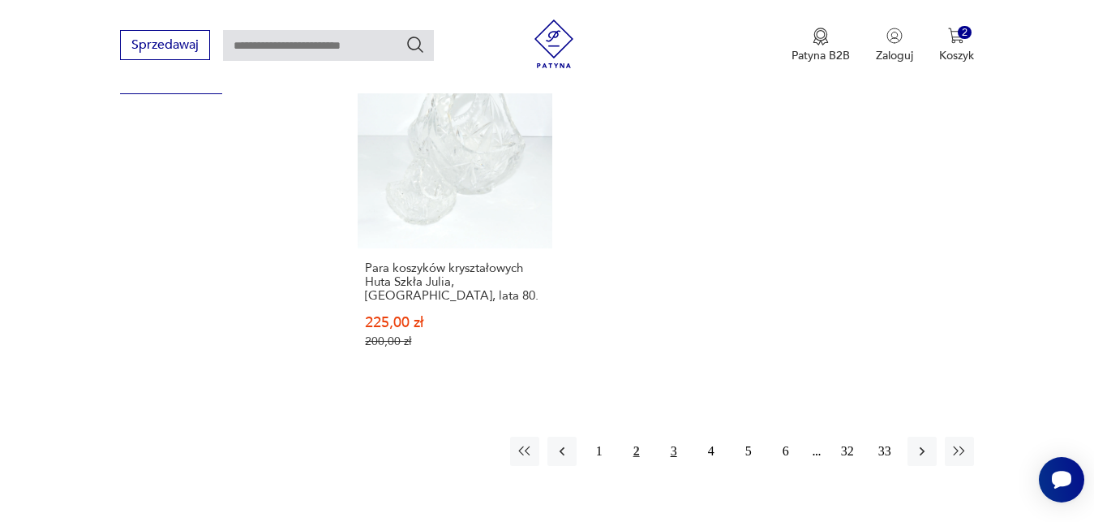
click at [669, 436] on button "3" at bounding box center [673, 450] width 29 height 29
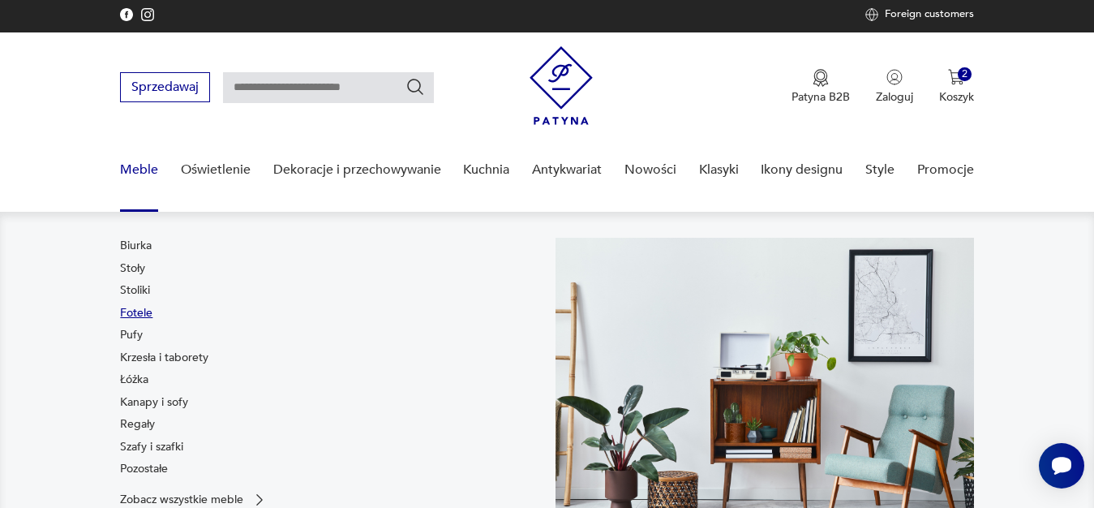
click at [141, 311] on link "Fotele" at bounding box center [136, 313] width 32 height 16
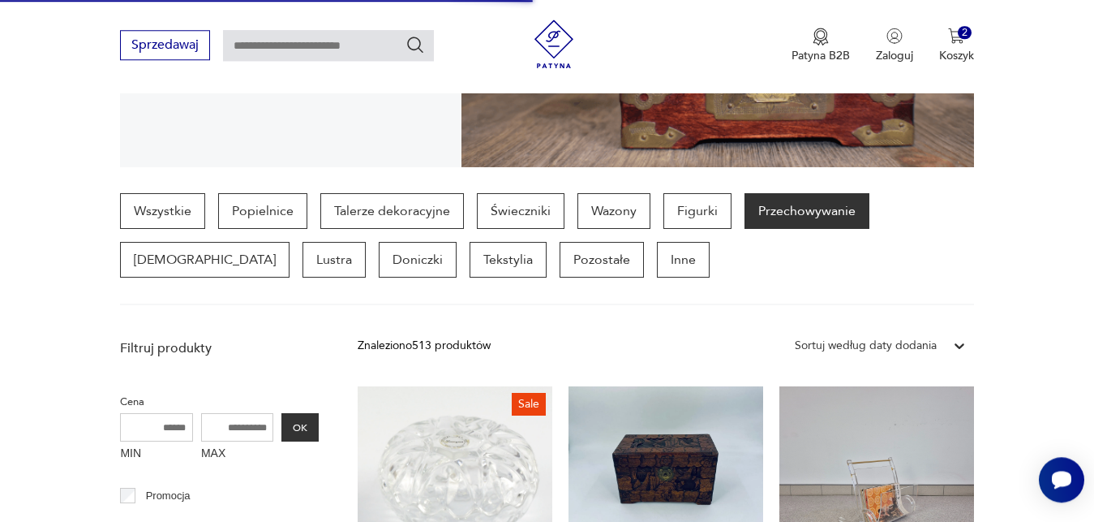
scroll to position [414, 0]
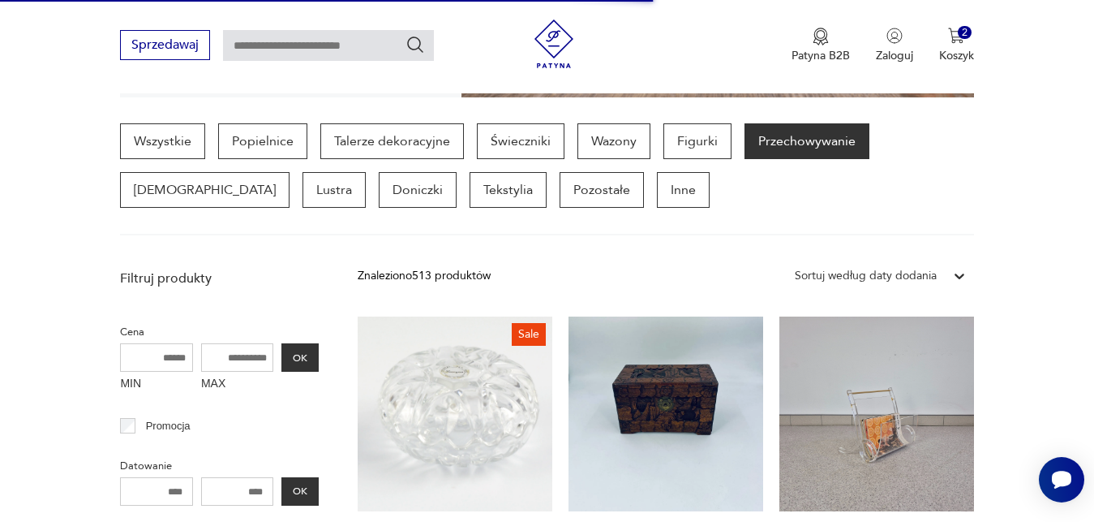
click at [35, 47] on div "Sprzedawaj Patyna B2B Zaloguj 2 Koszyk Twój koszyk ( 2 ) Wieszak kamerdyner, AR…" at bounding box center [547, 46] width 1094 height 93
